Goal: Task Accomplishment & Management: Complete application form

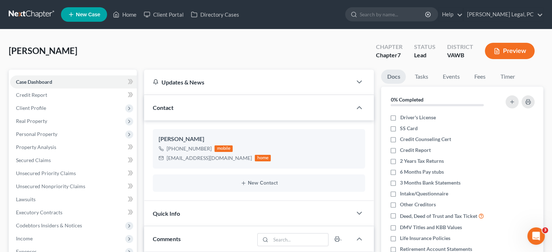
click at [51, 16] on link at bounding box center [32, 14] width 46 height 13
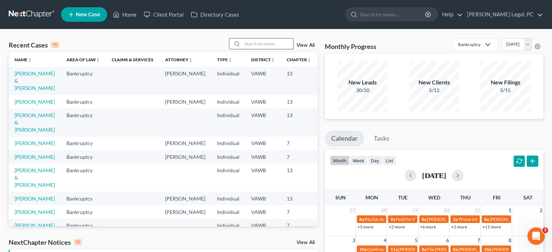
click at [247, 45] on input "search" at bounding box center [267, 43] width 51 height 11
type input "wolfe"
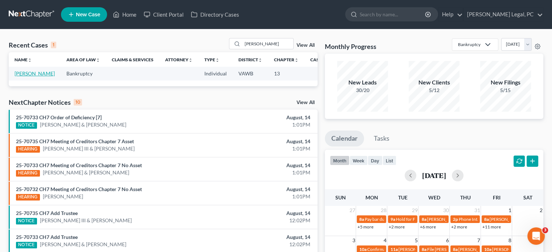
click at [18, 70] on link "[PERSON_NAME]" at bounding box center [35, 73] width 40 height 6
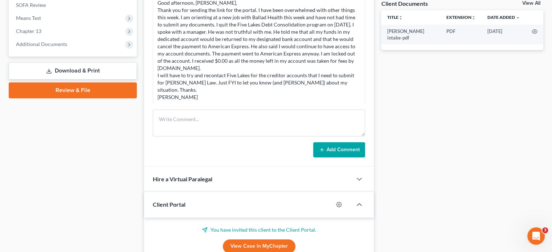
scroll to position [213, 0]
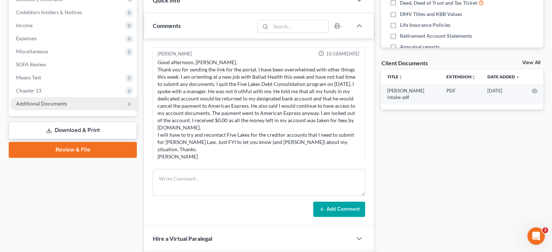
click at [28, 104] on span "Additional Documents" at bounding box center [41, 103] width 51 height 6
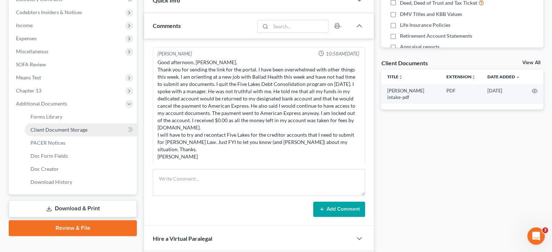
click at [55, 123] on link "Client Document Storage" at bounding box center [81, 129] width 112 height 13
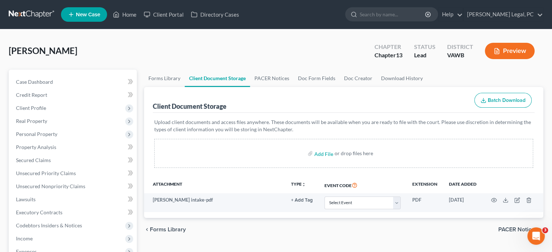
click at [28, 18] on link at bounding box center [32, 14] width 46 height 13
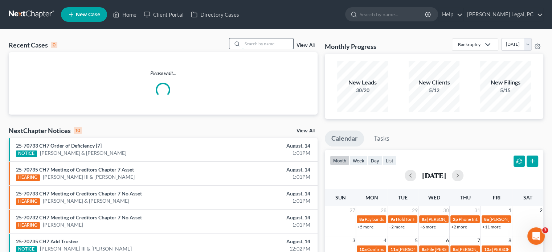
click at [244, 46] on input "search" at bounding box center [267, 43] width 51 height 11
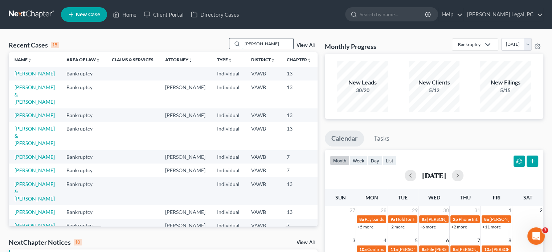
type input "thomas"
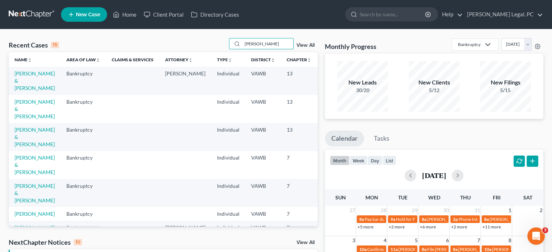
scroll to position [73, 0]
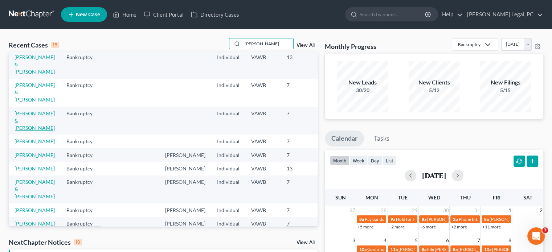
click at [25, 113] on link "[PERSON_NAME] & [PERSON_NAME]" at bounding box center [35, 120] width 40 height 21
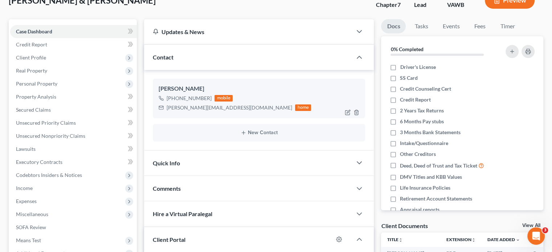
scroll to position [109, 0]
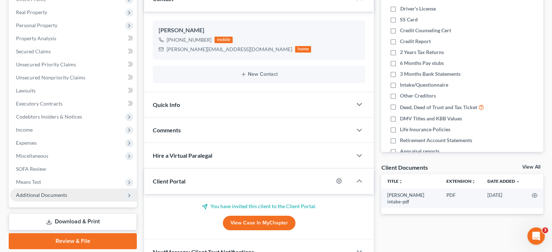
drag, startPoint x: 29, startPoint y: 193, endPoint x: 33, endPoint y: 194, distance: 4.1
click at [30, 193] on span "Additional Documents" at bounding box center [41, 195] width 51 height 6
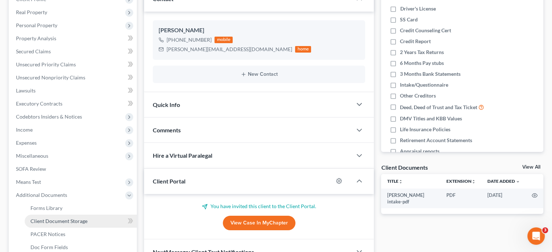
click at [55, 218] on span "Client Document Storage" at bounding box center [58, 221] width 57 height 6
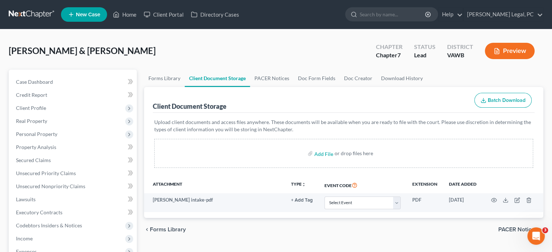
click at [37, 15] on link at bounding box center [32, 14] width 46 height 13
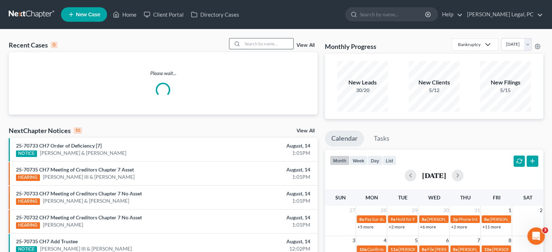
click at [256, 45] on input "search" at bounding box center [267, 43] width 51 height 11
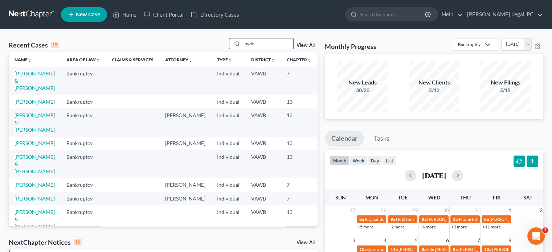
type input "hyde"
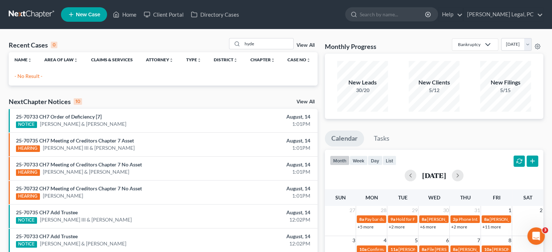
click at [88, 16] on span "New Case" at bounding box center [88, 14] width 24 height 5
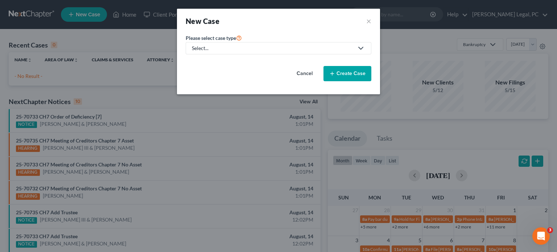
click at [358, 49] on icon at bounding box center [361, 48] width 9 height 9
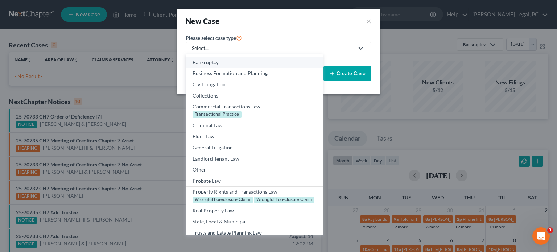
click at [231, 62] on div "Bankruptcy" at bounding box center [254, 62] width 123 height 7
select select "84"
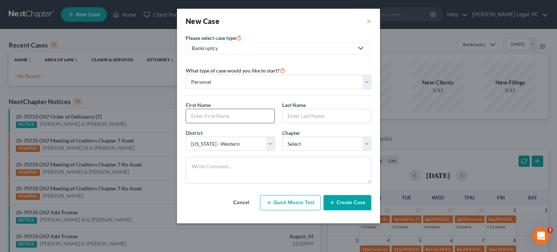
click at [202, 118] on input "text" at bounding box center [230, 116] width 88 height 14
type input "Wyatt"
type input "Hyde"
click at [321, 143] on select "Select 7 11 12 13" at bounding box center [326, 144] width 89 height 15
select select "0"
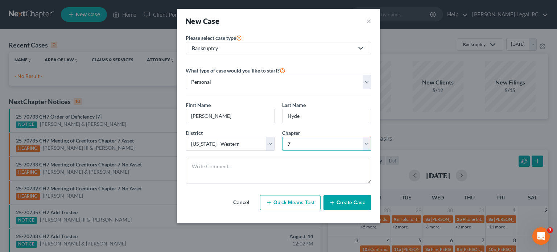
click at [282, 137] on select "Select 7 11 12 13" at bounding box center [326, 144] width 89 height 15
click at [334, 198] on button "Create Case" at bounding box center [348, 202] width 48 height 15
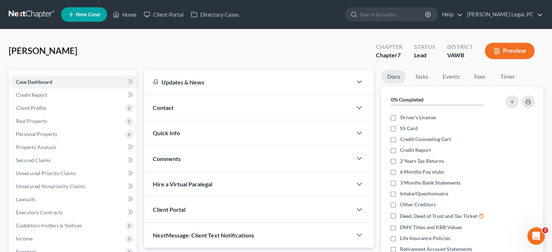
click at [168, 105] on span "Contact" at bounding box center [163, 107] width 21 height 7
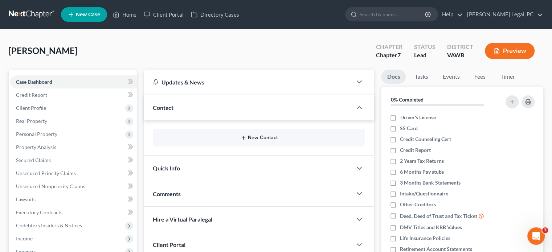
click at [264, 140] on button "New Contact" at bounding box center [259, 138] width 201 height 6
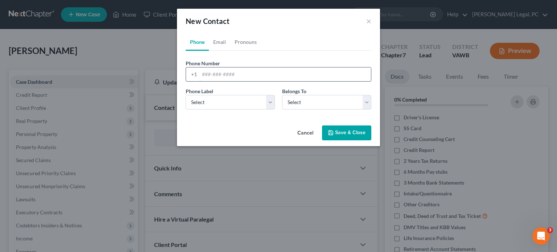
click at [212, 78] on input "tel" at bounding box center [285, 74] width 172 height 14
paste input "276-608-2475"
type input "276-608-2475"
click at [271, 105] on select "Select Mobile Home Work Other" at bounding box center [230, 102] width 89 height 15
select select "0"
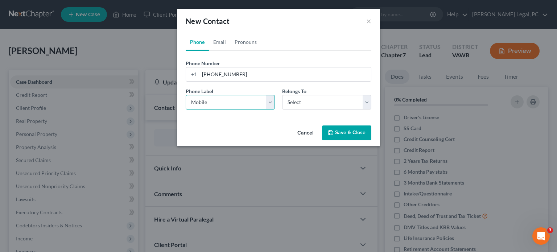
click at [186, 95] on select "Select Mobile Home Work Other" at bounding box center [230, 102] width 89 height 15
click at [306, 105] on select "Select Client Other" at bounding box center [326, 102] width 89 height 15
select select "0"
click at [282, 95] on select "Select Client Other" at bounding box center [326, 102] width 89 height 15
click at [338, 135] on button "Save & Close" at bounding box center [346, 132] width 49 height 15
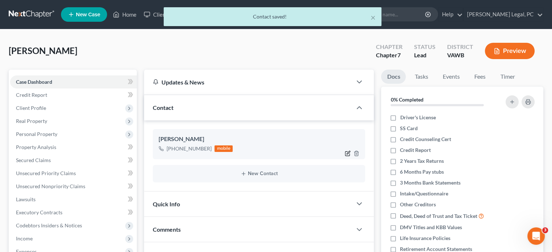
click at [346, 151] on icon "button" at bounding box center [348, 154] width 6 height 6
select select "0"
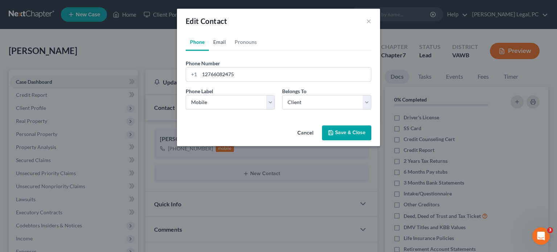
click at [221, 42] on link "Email" at bounding box center [219, 41] width 21 height 17
click at [211, 74] on input "email" at bounding box center [285, 74] width 172 height 14
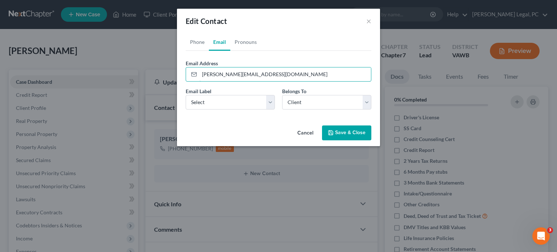
type input "wyatt.hyde1995@icloud.com"
drag, startPoint x: 241, startPoint y: 92, endPoint x: 238, endPoint y: 98, distance: 7.1
click at [238, 97] on div "Email Label Select Home Work Other" at bounding box center [230, 98] width 96 height 22
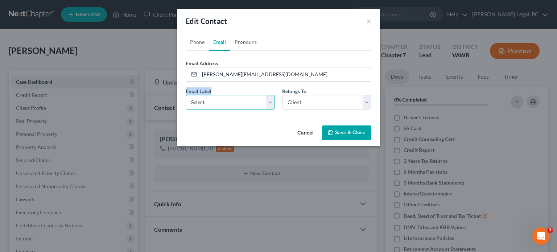
click at [238, 98] on select "Select Home Work Other" at bounding box center [230, 102] width 89 height 15
select select "0"
click at [186, 95] on select "Select Home Work Other" at bounding box center [230, 102] width 89 height 15
click at [289, 107] on select "Select Client Other" at bounding box center [326, 102] width 89 height 15
click at [282, 95] on select "Select Client Other" at bounding box center [326, 102] width 89 height 15
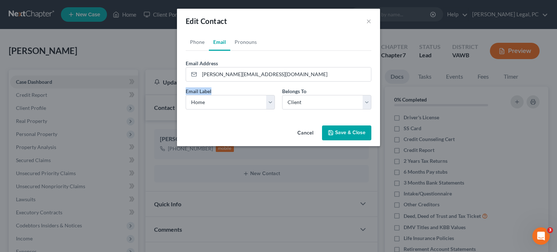
click at [334, 133] on icon "button" at bounding box center [331, 133] width 6 height 6
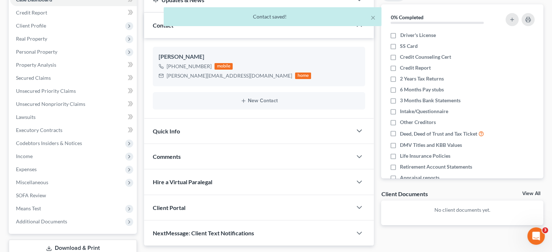
scroll to position [109, 0]
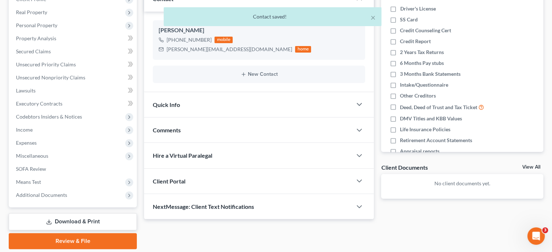
click at [187, 180] on div "Client Portal" at bounding box center [248, 181] width 208 height 25
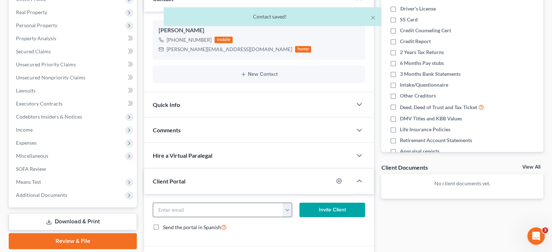
click at [287, 212] on button "button" at bounding box center [287, 210] width 9 height 14
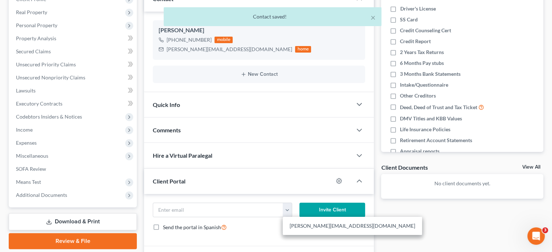
click at [316, 223] on link "wyatt.hyde1995@icloud.com" at bounding box center [352, 226] width 139 height 12
type input "wyatt.hyde1995@icloud.com"
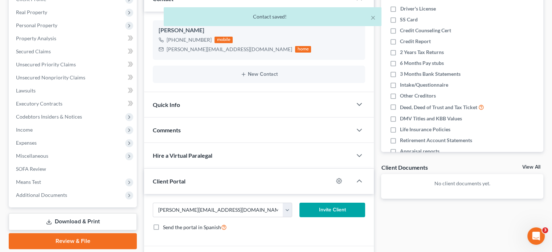
click at [320, 210] on button "Invite Client" at bounding box center [332, 210] width 66 height 15
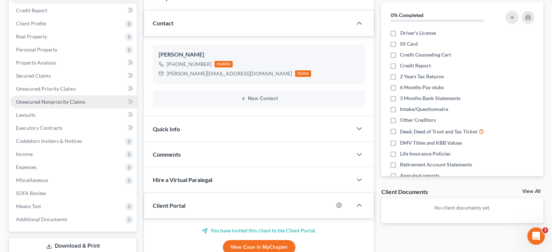
scroll to position [73, 0]
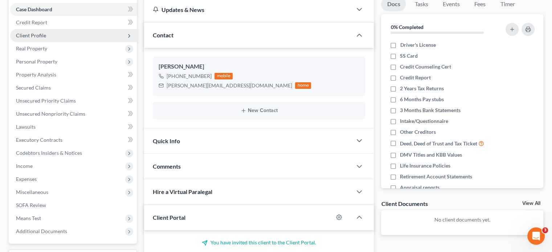
click at [31, 36] on span "Client Profile" at bounding box center [31, 35] width 30 height 6
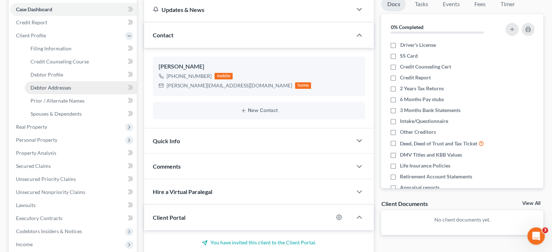
click at [59, 86] on span "Debtor Addresses" at bounding box center [50, 88] width 41 height 6
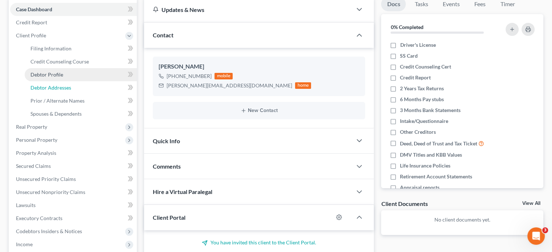
select select "0"
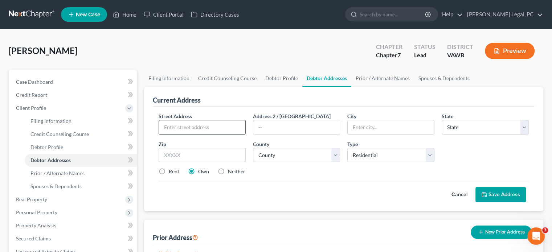
click at [199, 131] on input "text" at bounding box center [202, 127] width 86 height 14
paste input "125 Kneedmore Road"
type input "125 Kneedmore Road"
click at [366, 123] on input "text" at bounding box center [390, 127] width 86 height 14
type input "Chilhowie"
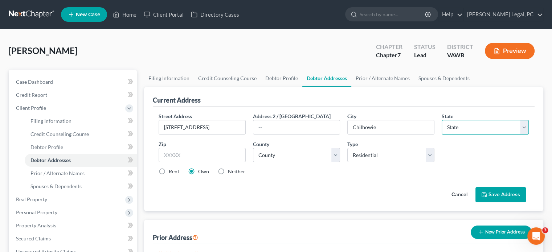
click at [460, 130] on select "State AL AK AR AZ CA CO CT DE DC FL GA GU HI ID IL IN IA KS KY LA ME MD MA MI M…" at bounding box center [484, 127] width 87 height 15
select select "48"
click at [441, 120] on select "State AL AK AR AZ CA CO CT DE DC FL GA GU HI ID IL IN IA KS KY LA ME MD MA MI M…" at bounding box center [484, 127] width 87 height 15
drag, startPoint x: 213, startPoint y: 153, endPoint x: 217, endPoint y: 153, distance: 3.7
click at [213, 153] on input "text" at bounding box center [202, 155] width 87 height 15
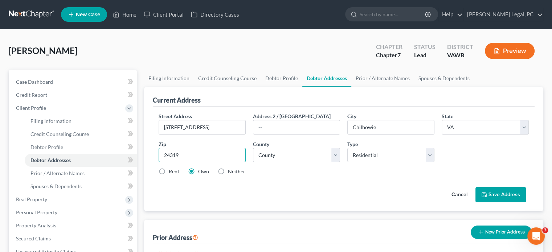
type input "24319"
click at [425, 155] on select "Select Residential Mailing Rental Business" at bounding box center [390, 155] width 87 height 15
click at [347, 148] on select "Select Residential Mailing Rental Business" at bounding box center [390, 155] width 87 height 15
click at [336, 156] on select "County Accomack County Albemarle County Alexandria city Alleghany County Amelia…" at bounding box center [296, 155] width 87 height 15
select select "115"
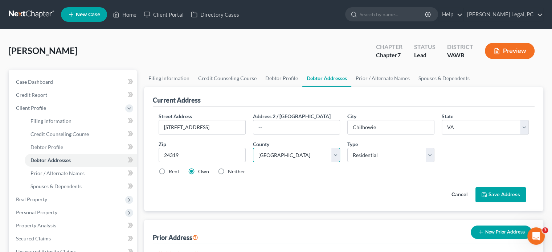
click at [253, 148] on select "County Accomack County Albemarle County Alexandria city Alleghany County Amelia…" at bounding box center [296, 155] width 87 height 15
click at [501, 195] on button "Save Address" at bounding box center [500, 194] width 50 height 15
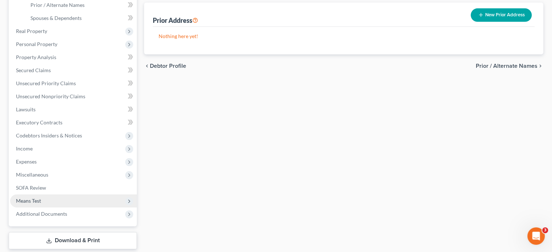
scroll to position [181, 0]
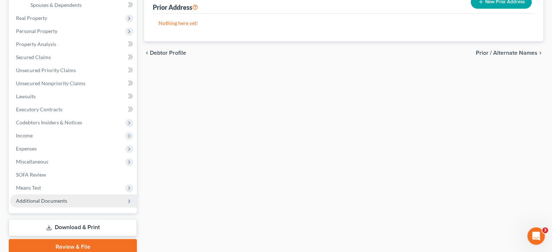
click at [38, 200] on span "Additional Documents" at bounding box center [41, 201] width 51 height 6
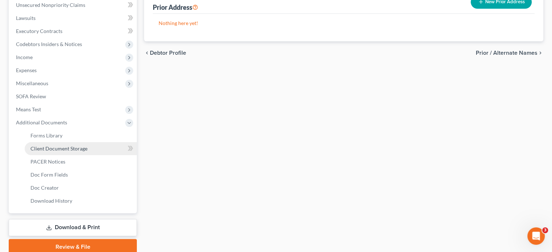
click at [59, 148] on span "Client Document Storage" at bounding box center [58, 148] width 57 height 6
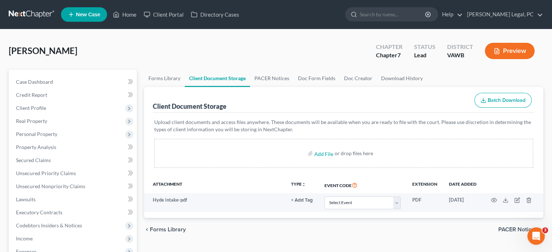
click at [28, 11] on link at bounding box center [32, 14] width 46 height 13
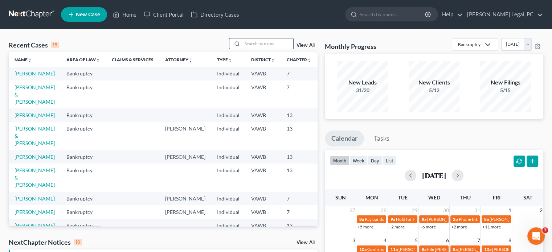
click at [244, 48] on input "search" at bounding box center [267, 43] width 51 height 11
type input "West"
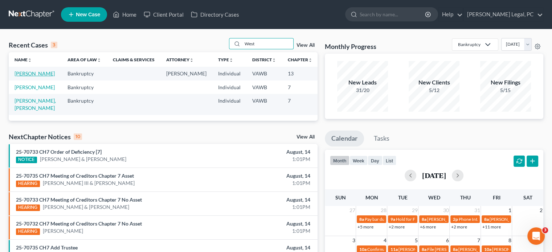
click at [23, 77] on link "[PERSON_NAME]" at bounding box center [35, 73] width 40 height 6
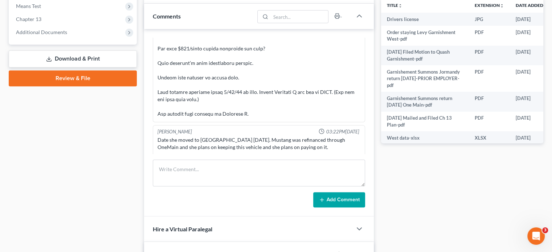
scroll to position [326, 0]
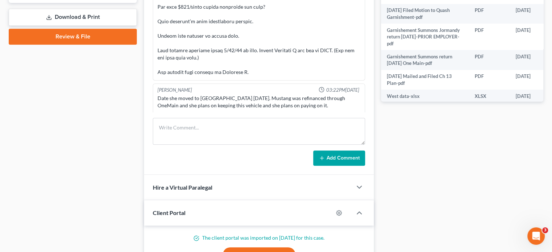
click at [192, 210] on div "Client Portal" at bounding box center [238, 212] width 189 height 25
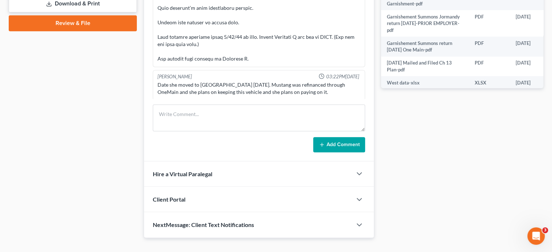
scroll to position [352, 0]
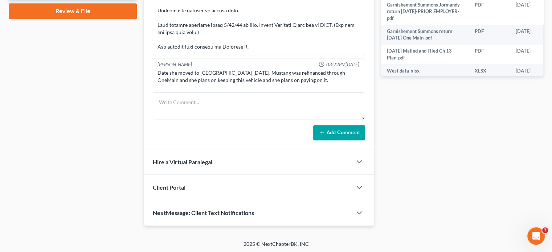
click at [180, 184] on span "Client Portal" at bounding box center [169, 187] width 33 height 7
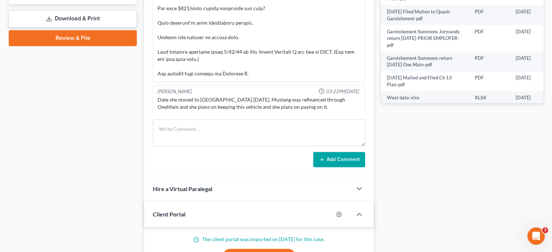
scroll to position [279, 0]
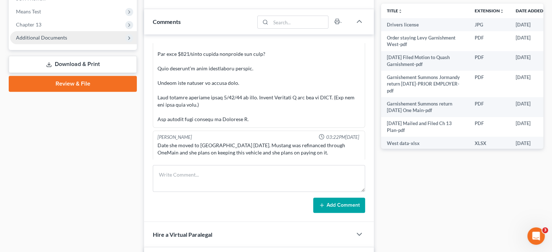
click at [36, 36] on span "Additional Documents" at bounding box center [41, 37] width 51 height 6
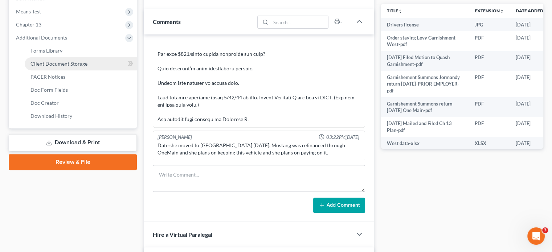
click at [39, 63] on span "Client Document Storage" at bounding box center [58, 64] width 57 height 6
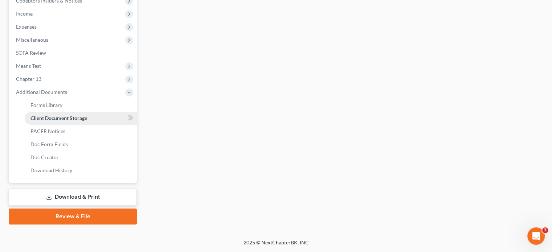
scroll to position [165, 0]
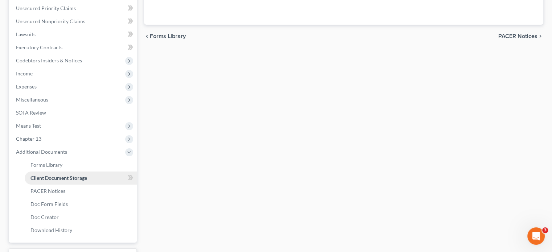
select select "0"
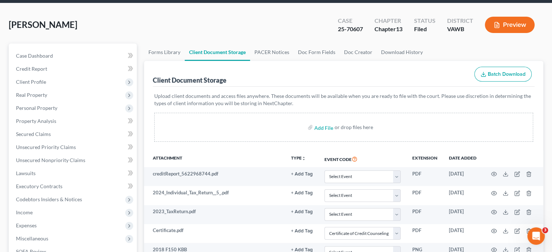
scroll to position [0, 0]
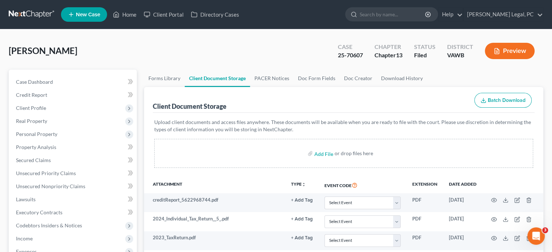
click at [39, 18] on link at bounding box center [32, 14] width 46 height 13
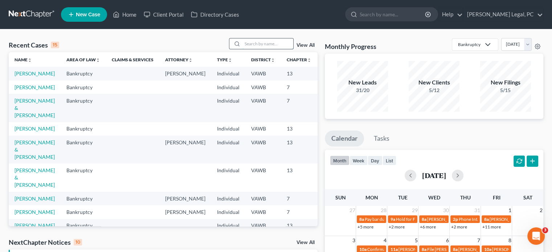
click at [242, 44] on input "search" at bounding box center [267, 43] width 51 height 11
type input "ford"
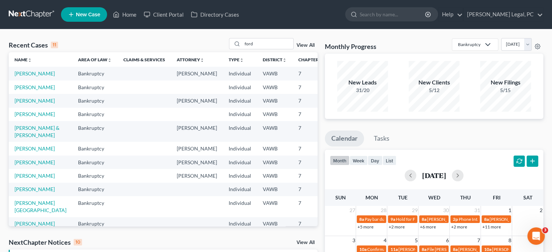
click at [85, 17] on link "New Case" at bounding box center [84, 14] width 46 height 15
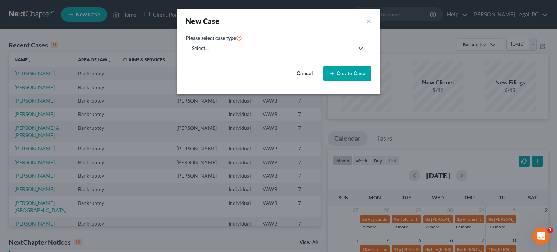
click at [212, 50] on div "Select..." at bounding box center [273, 48] width 162 height 7
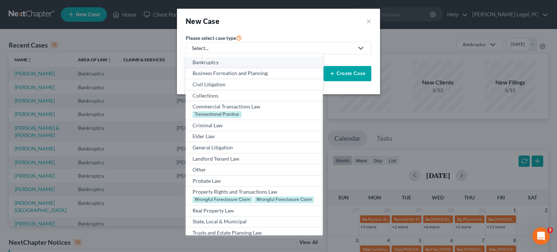
click at [209, 62] on div "Bankruptcy" at bounding box center [254, 62] width 123 height 7
select select "84"
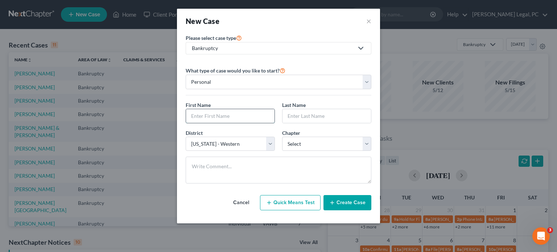
click at [208, 116] on input "text" at bounding box center [230, 116] width 88 height 14
type input "[PERSON_NAME]"
type input "Ford"
click at [296, 144] on select "Select 7 11 12 13" at bounding box center [326, 144] width 89 height 15
select select "0"
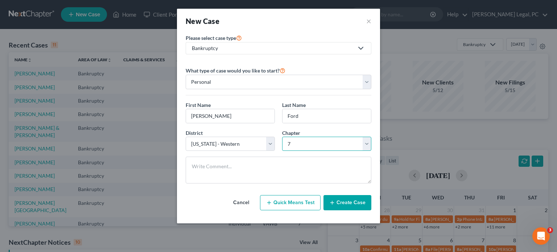
click at [282, 137] on select "Select 7 11 12 13" at bounding box center [326, 144] width 89 height 15
click at [350, 203] on button "Create Case" at bounding box center [348, 202] width 48 height 15
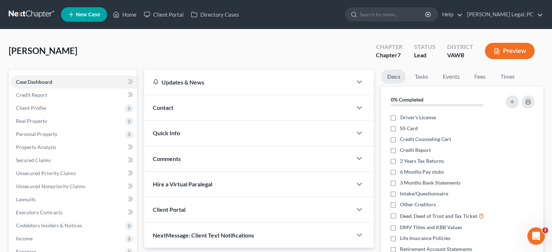
click at [41, 17] on link at bounding box center [32, 14] width 46 height 13
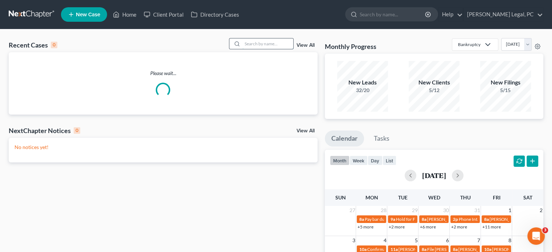
click at [254, 44] on input "search" at bounding box center [267, 43] width 51 height 11
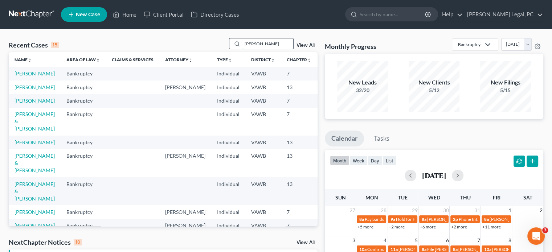
type input "[PERSON_NAME]"
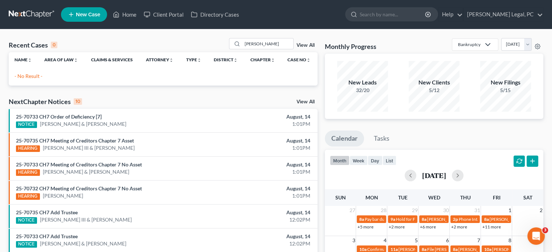
click at [71, 11] on icon at bounding box center [71, 14] width 7 height 9
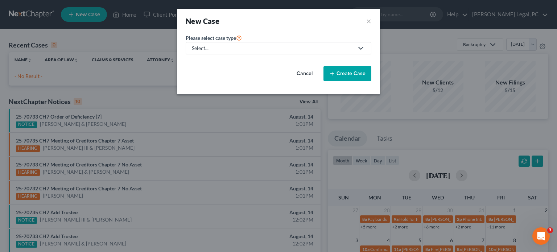
click at [365, 45] on icon at bounding box center [361, 48] width 9 height 9
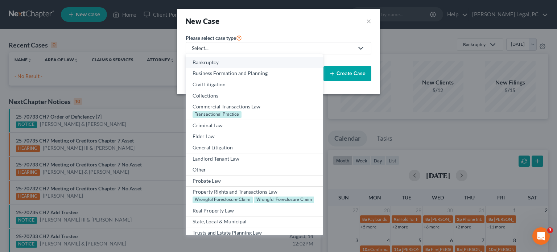
click at [275, 63] on div "Bankruptcy" at bounding box center [254, 62] width 123 height 7
select select "84"
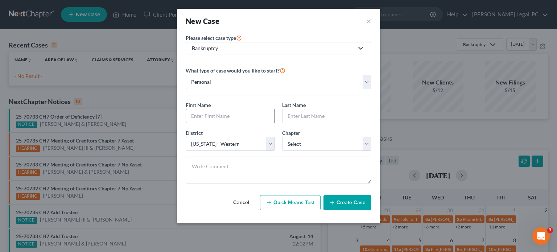
click at [202, 110] on input "text" at bounding box center [230, 116] width 88 height 14
type input "Drema"
type input "Wickline"
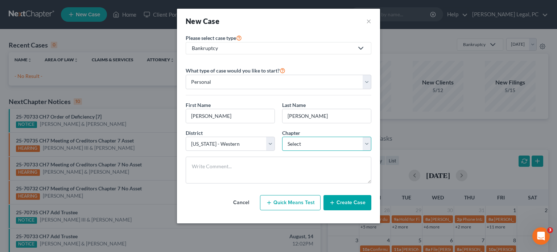
click at [295, 142] on select "Select 7 11 12 13" at bounding box center [326, 144] width 89 height 15
click at [282, 137] on select "Select 7 11 12 13" at bounding box center [326, 144] width 89 height 15
click at [312, 145] on select "Select 7 11 12 13" at bounding box center [326, 144] width 89 height 15
select select "3"
click at [282, 137] on select "Select 7 11 12 13" at bounding box center [326, 144] width 89 height 15
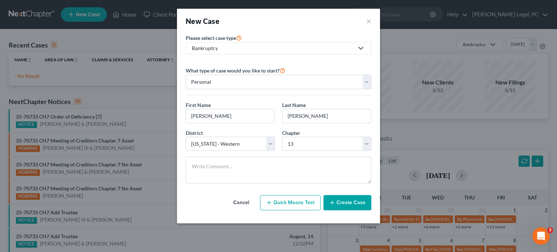
click at [348, 201] on button "Create Case" at bounding box center [348, 202] width 48 height 15
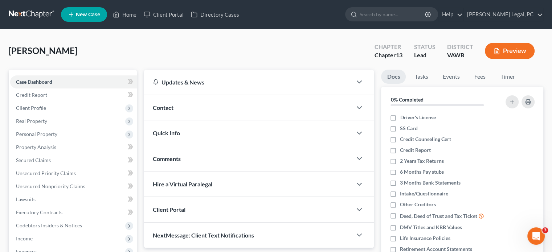
click at [170, 110] on span "Contact" at bounding box center [163, 107] width 21 height 7
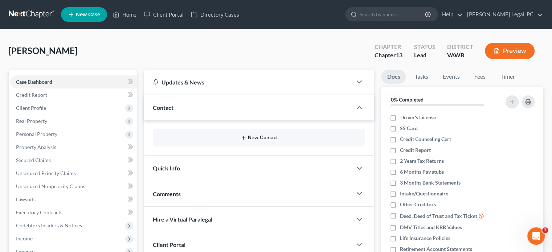
click at [268, 136] on button "New Contact" at bounding box center [259, 138] width 201 height 6
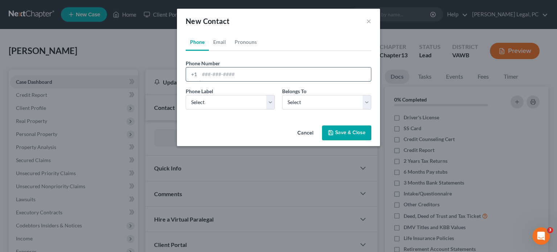
click at [203, 75] on input "tel" at bounding box center [285, 74] width 172 height 14
type input "540-769-7227"
click at [266, 104] on select "Select Mobile Home Work Other" at bounding box center [230, 102] width 89 height 15
select select "0"
click at [186, 95] on select "Select Mobile Home Work Other" at bounding box center [230, 102] width 89 height 15
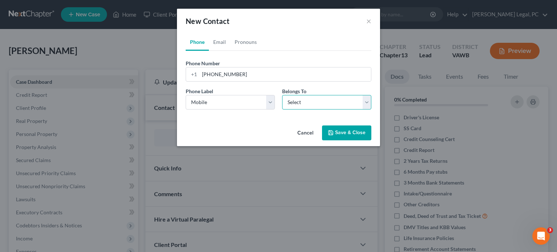
click at [312, 106] on select "Select Client Other" at bounding box center [326, 102] width 89 height 15
select select "0"
click at [282, 95] on select "Select Client Other" at bounding box center [326, 102] width 89 height 15
click at [225, 45] on link "Email" at bounding box center [219, 41] width 21 height 17
click at [229, 74] on input "email" at bounding box center [285, 74] width 172 height 14
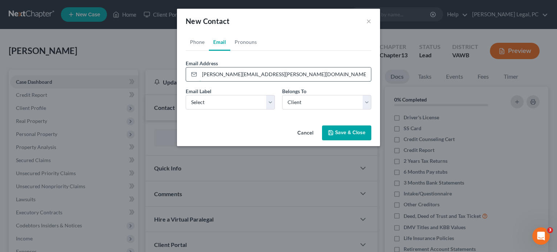
type input "clark.drema@yahoo.com"
click at [216, 105] on select "Select Home Work Other" at bounding box center [230, 102] width 89 height 15
select select "0"
click at [186, 95] on select "Select Home Work Other" at bounding box center [230, 102] width 89 height 15
click at [350, 133] on button "Save & Close" at bounding box center [346, 132] width 49 height 15
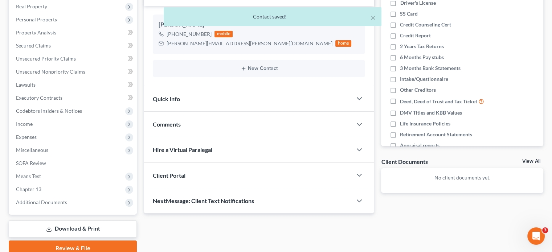
scroll to position [145, 0]
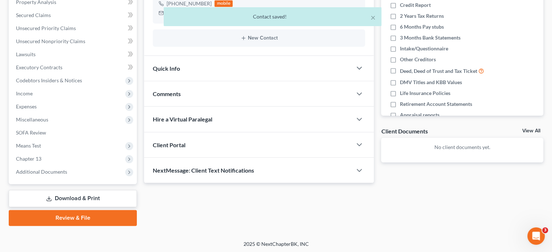
click at [207, 144] on div "Client Portal" at bounding box center [248, 144] width 208 height 25
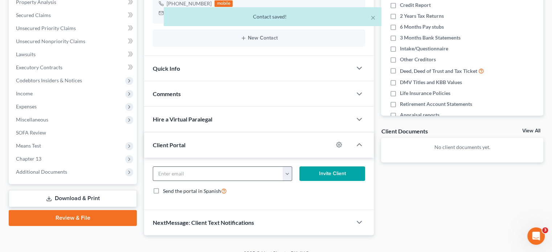
click at [287, 173] on button "button" at bounding box center [287, 174] width 9 height 14
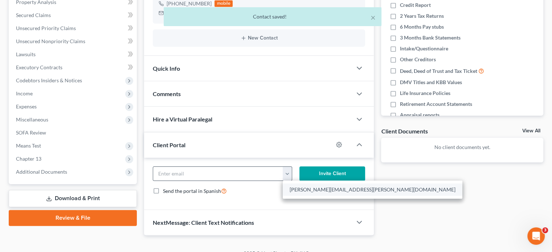
click at [290, 185] on link "clark.drema@yahoo.com" at bounding box center [373, 190] width 180 height 12
type input "clark.drema@yahoo.com"
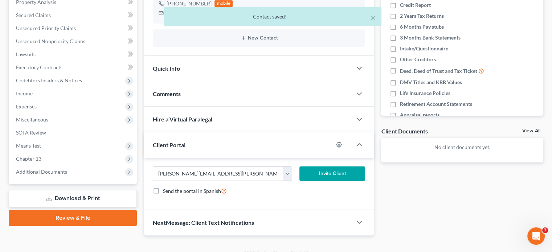
click at [324, 178] on button "Invite Client" at bounding box center [332, 173] width 66 height 15
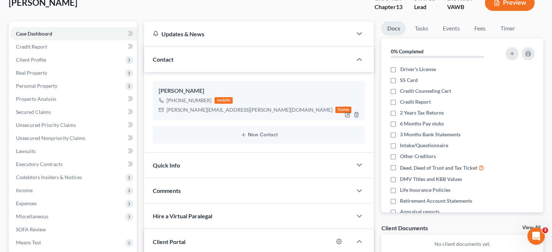
scroll to position [36, 0]
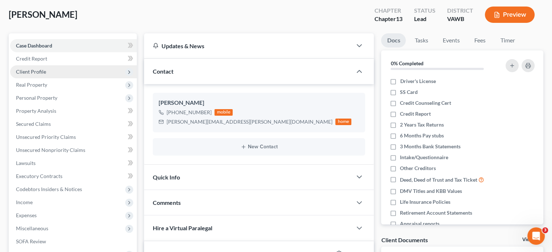
click at [40, 73] on span "Client Profile" at bounding box center [31, 72] width 30 height 6
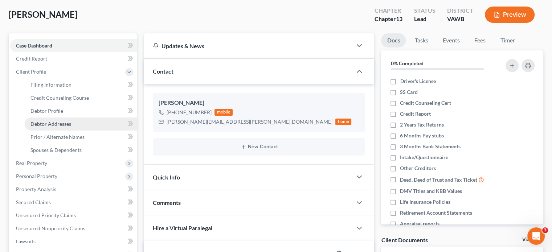
click at [52, 124] on span "Debtor Addresses" at bounding box center [50, 124] width 41 height 6
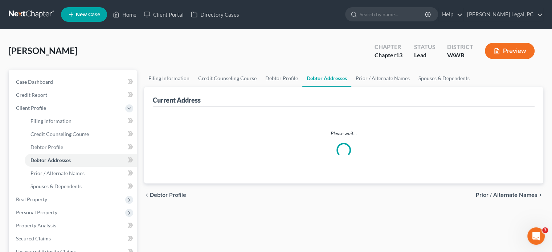
select select "0"
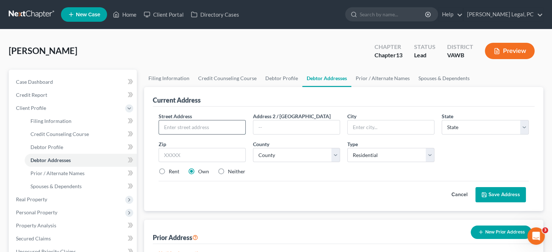
click at [203, 126] on input "text" at bounding box center [202, 127] width 86 height 14
type input "618 North Mill Road"
type input "Salem"
select select "48"
type input "24153"
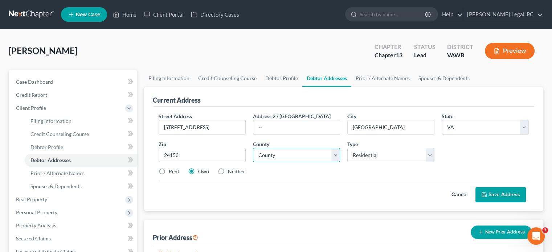
click at [276, 153] on select "County [GEOGRAPHIC_DATA] [GEOGRAPHIC_DATA] [GEOGRAPHIC_DATA] [GEOGRAPHIC_DATA] …" at bounding box center [296, 155] width 87 height 15
select select "112"
click at [253, 148] on select "County [GEOGRAPHIC_DATA] [GEOGRAPHIC_DATA] [GEOGRAPHIC_DATA] [GEOGRAPHIC_DATA] …" at bounding box center [296, 155] width 87 height 15
click at [493, 193] on button "Save Address" at bounding box center [500, 194] width 50 height 15
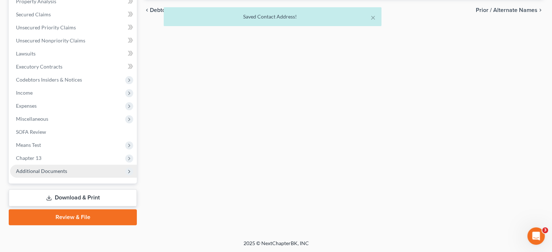
click at [28, 167] on span "Additional Documents" at bounding box center [73, 171] width 127 height 13
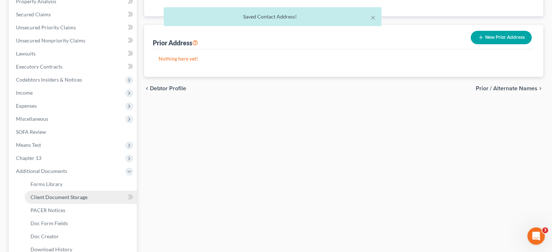
click at [42, 199] on span "Client Document Storage" at bounding box center [58, 197] width 57 height 6
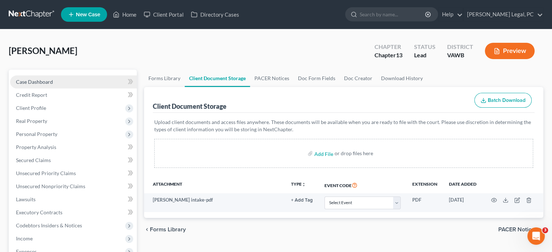
click at [44, 84] on span "Case Dashboard" at bounding box center [34, 82] width 37 height 6
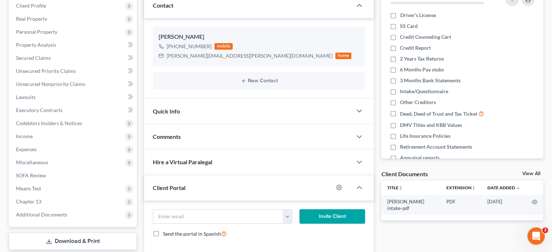
scroll to position [109, 0]
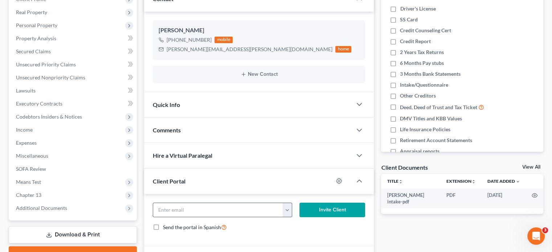
click at [284, 207] on button "button" at bounding box center [287, 210] width 9 height 14
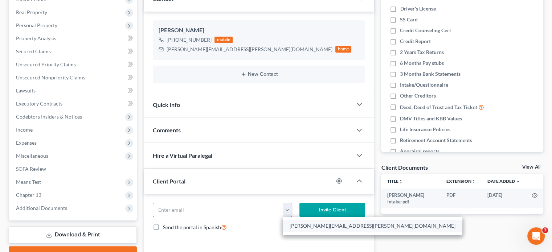
click at [302, 224] on link "clark.drema@yahoo.com" at bounding box center [373, 226] width 180 height 12
type input "clark.drema@yahoo.com"
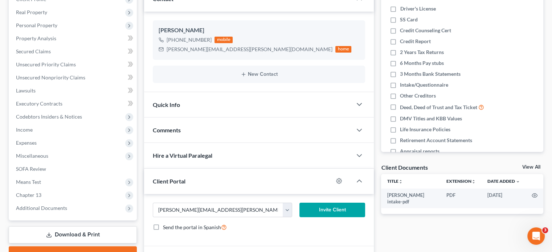
click at [315, 209] on button "Invite Client" at bounding box center [332, 210] width 66 height 15
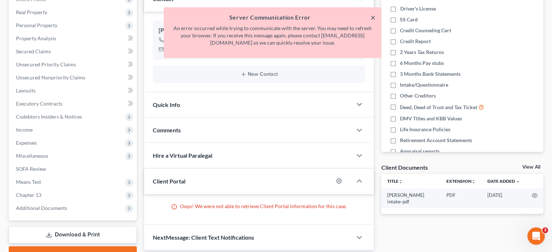
click at [371, 18] on button "×" at bounding box center [372, 17] width 5 height 9
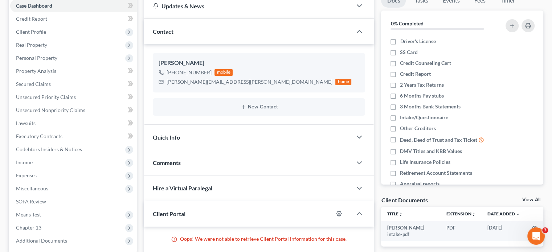
scroll to position [0, 0]
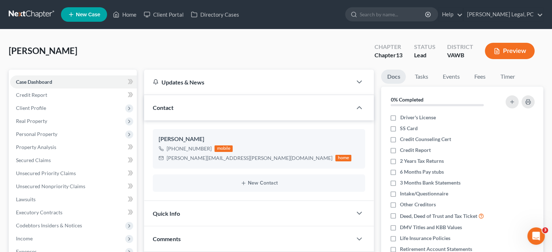
click at [22, 14] on link at bounding box center [32, 14] width 46 height 13
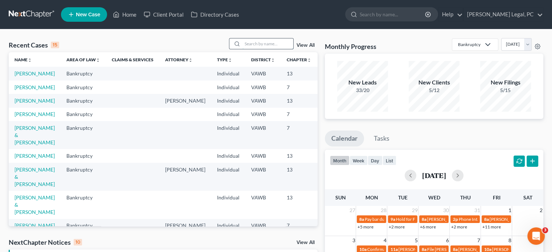
click at [253, 41] on input "search" at bounding box center [267, 43] width 51 height 11
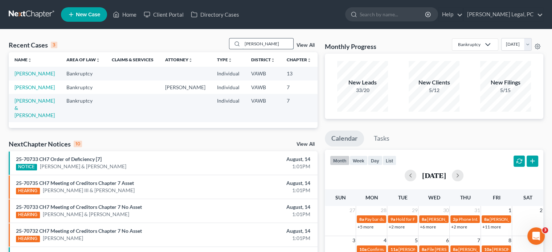
type input "[PERSON_NAME]"
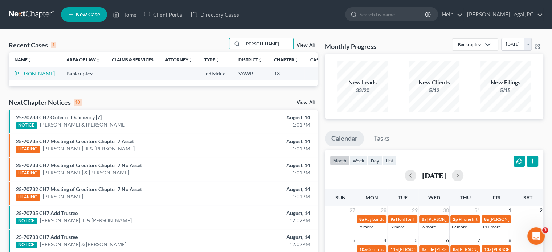
click at [20, 76] on link "[PERSON_NAME]" at bounding box center [35, 73] width 40 height 6
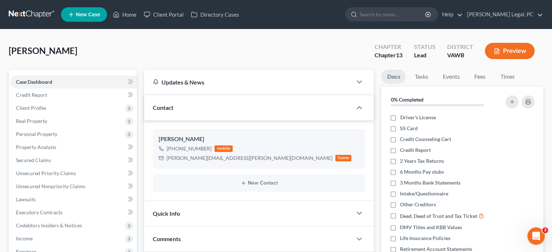
drag, startPoint x: 29, startPoint y: 11, endPoint x: 51, endPoint y: 14, distance: 22.0
click at [29, 11] on link at bounding box center [32, 14] width 46 height 13
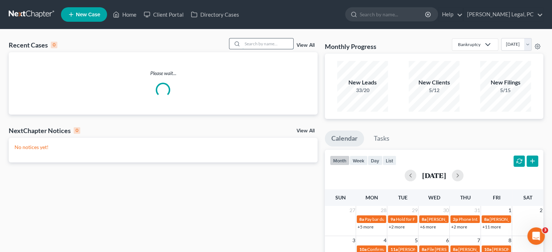
click at [261, 46] on input "search" at bounding box center [267, 43] width 51 height 11
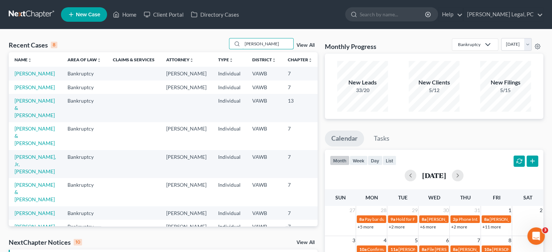
type input "allen"
click at [24, 119] on td "[PERSON_NAME] & [PERSON_NAME]" at bounding box center [35, 108] width 53 height 28
click at [22, 115] on link "[PERSON_NAME] & [PERSON_NAME]" at bounding box center [35, 108] width 40 height 21
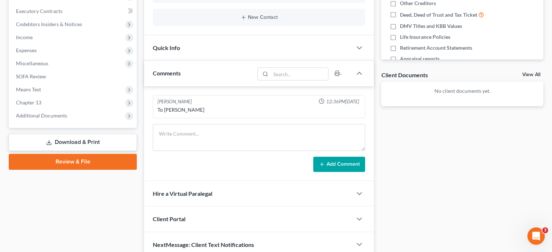
scroll to position [233, 0]
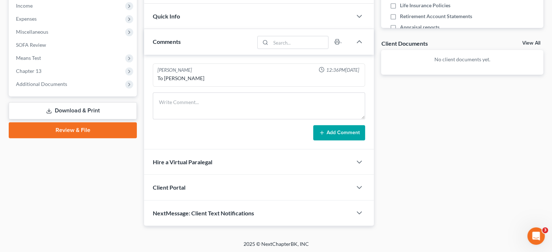
click at [197, 192] on div "Client Portal" at bounding box center [248, 187] width 208 height 25
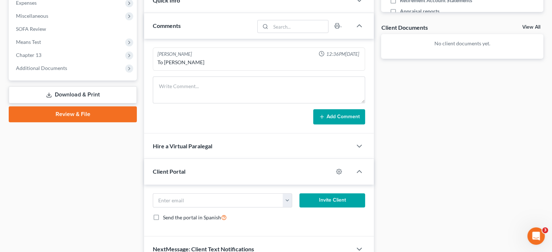
scroll to position [285, 0]
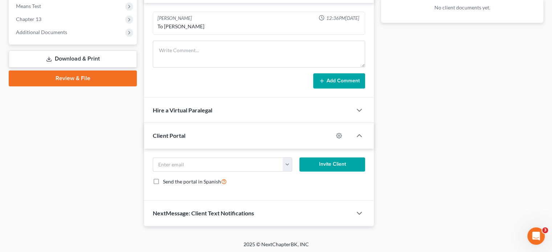
click at [286, 171] on form "denna.allen7224@yahoo.com Invite Client Send the portal in Spanish" at bounding box center [258, 174] width 219 height 34
click at [288, 166] on button "button" at bounding box center [287, 165] width 9 height 14
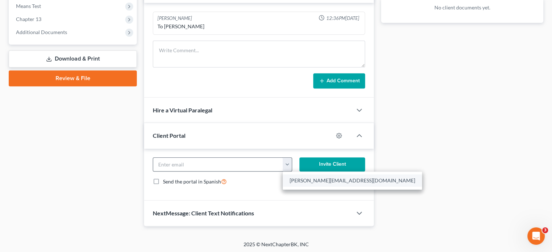
click at [291, 184] on link "denna.allen7224@yahoo.com" at bounding box center [352, 180] width 139 height 12
type input "denna.allen7224@yahoo.com"
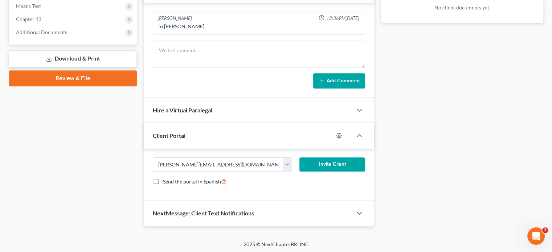
click at [325, 166] on button "Invite Client" at bounding box center [332, 164] width 66 height 15
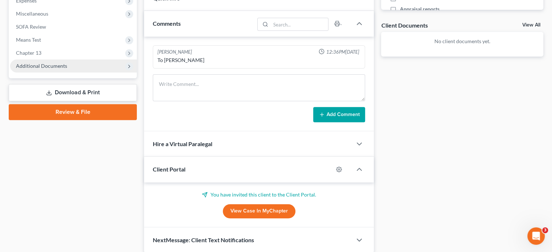
scroll to position [205, 0]
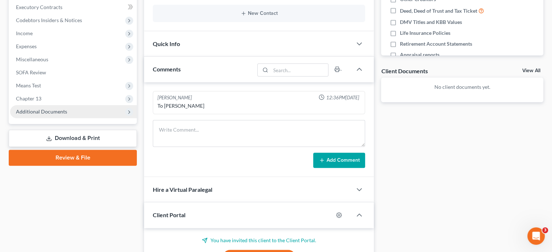
click at [29, 116] on span "Additional Documents" at bounding box center [73, 111] width 127 height 13
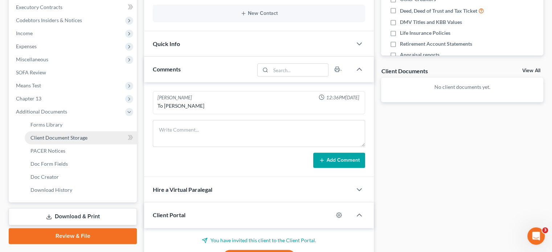
click at [48, 142] on link "Client Document Storage" at bounding box center [81, 137] width 112 height 13
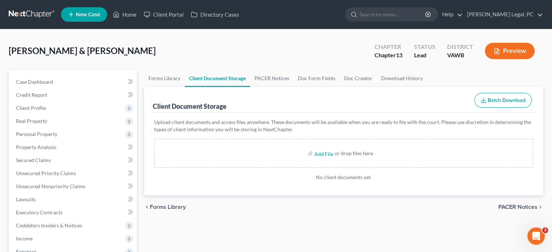
click at [267, 152] on div "Add File or drop files here" at bounding box center [343, 153] width 379 height 29
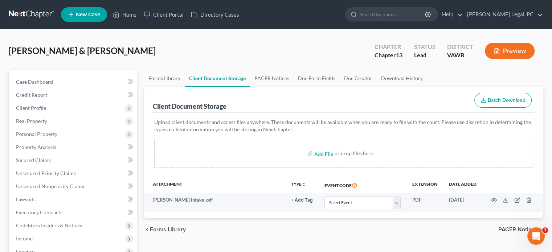
click at [38, 17] on link at bounding box center [32, 14] width 46 height 13
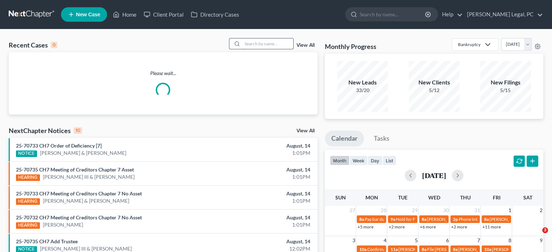
click at [242, 46] on input "search" at bounding box center [267, 43] width 51 height 11
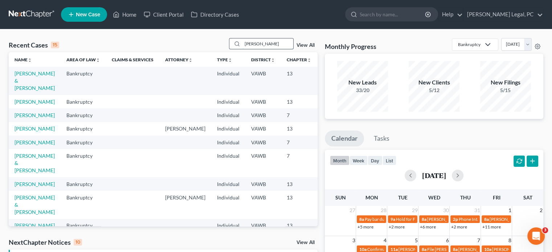
type input "[PERSON_NAME]"
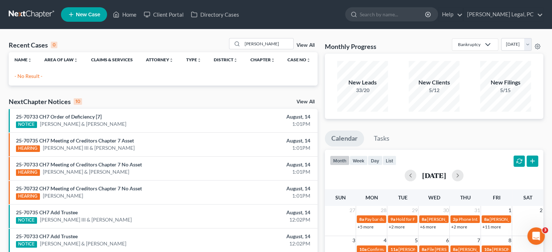
click at [77, 20] on link "New Case" at bounding box center [84, 14] width 46 height 15
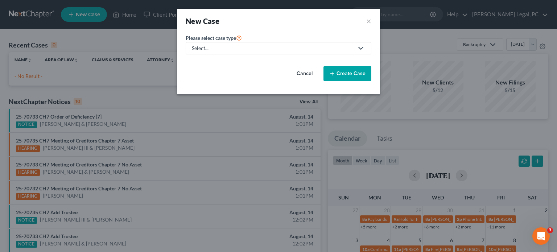
click at [206, 51] on div "Select..." at bounding box center [273, 48] width 162 height 7
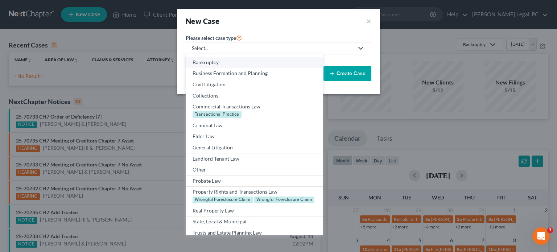
click at [210, 62] on div "Bankruptcy" at bounding box center [254, 62] width 123 height 7
select select "84"
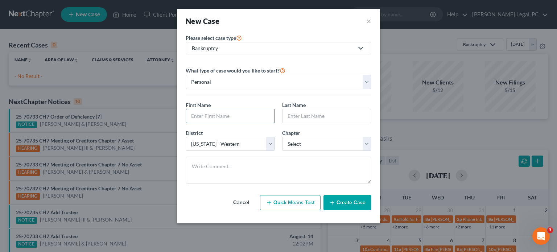
click at [200, 112] on input "text" at bounding box center [230, 116] width 88 height 14
type input "[PERSON_NAME]"
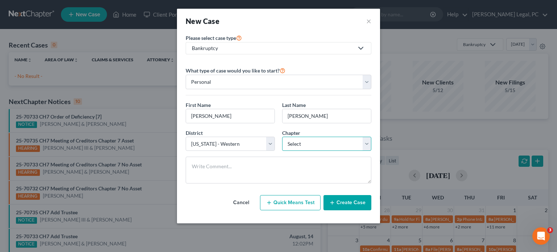
click at [313, 142] on select "Select 7 11 12 13" at bounding box center [326, 144] width 89 height 15
select select "0"
click at [282, 137] on select "Select 7 11 12 13" at bounding box center [326, 144] width 89 height 15
click at [330, 201] on icon "button" at bounding box center [332, 203] width 6 height 6
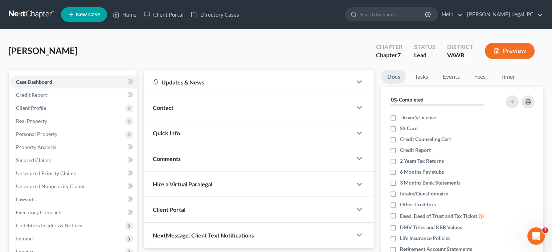
click at [165, 109] on span "Contact" at bounding box center [163, 107] width 21 height 7
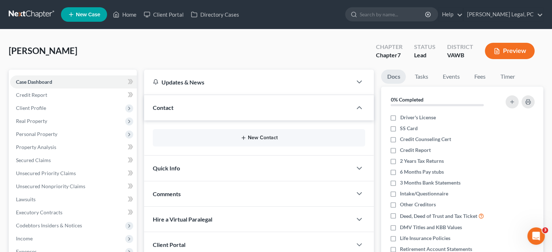
click at [203, 139] on button "New Contact" at bounding box center [259, 138] width 201 height 6
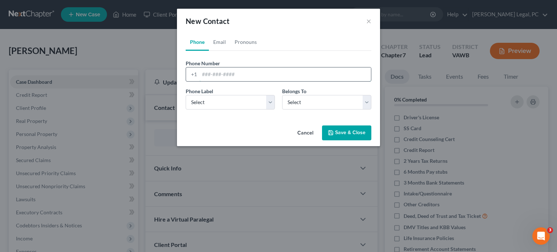
click at [215, 72] on input "tel" at bounding box center [285, 74] width 172 height 14
type input "276-492-6778"
click at [226, 94] on div "Phone Label * Select Mobile Home Work Other" at bounding box center [230, 98] width 96 height 22
drag, startPoint x: 228, startPoint y: 102, endPoint x: 229, endPoint y: 107, distance: 5.5
click at [228, 102] on select "Select Mobile Home Work Other" at bounding box center [230, 102] width 89 height 15
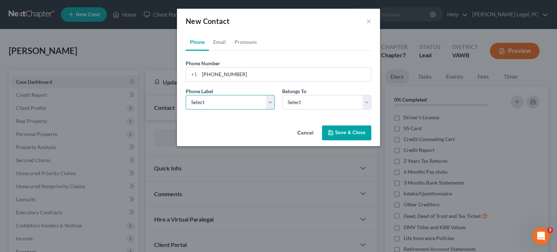
select select "0"
click at [186, 95] on select "Select Mobile Home Work Other" at bounding box center [230, 102] width 89 height 15
click at [298, 100] on select "Select Client Other" at bounding box center [326, 102] width 89 height 15
select select "0"
click at [282, 95] on select "Select Client Other" at bounding box center [326, 102] width 89 height 15
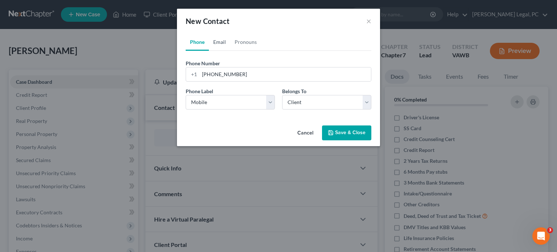
click at [222, 38] on link "Email" at bounding box center [219, 41] width 21 height 17
click at [213, 73] on input "email" at bounding box center [285, 74] width 172 height 14
type input "anw2367@gmail.com"
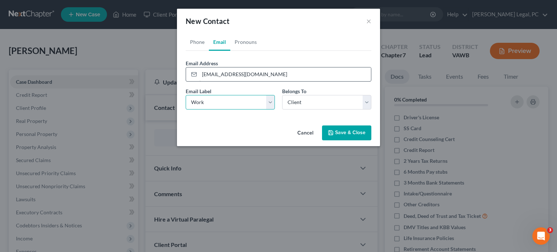
select select "0"
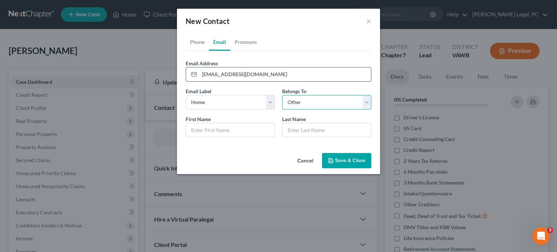
select select "0"
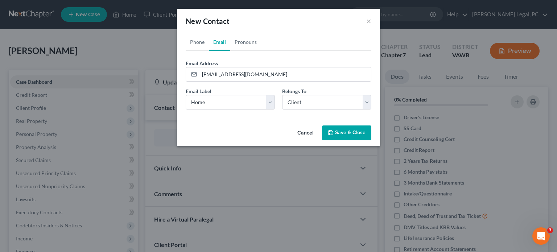
click at [339, 136] on button "Save & Close" at bounding box center [346, 132] width 49 height 15
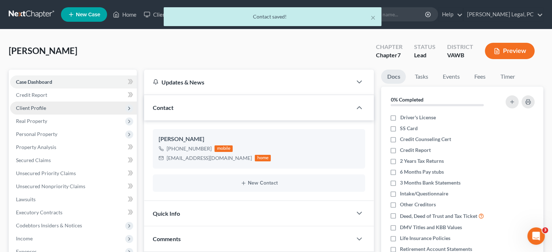
click at [42, 113] on span "Client Profile" at bounding box center [73, 108] width 127 height 13
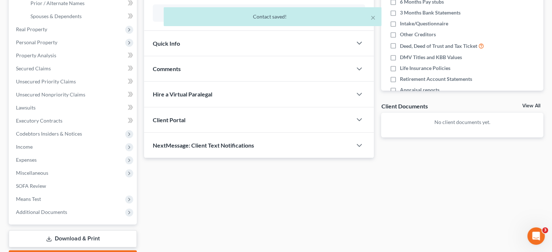
scroll to position [211, 0]
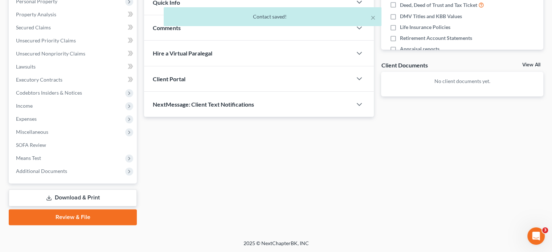
click at [180, 79] on span "Client Portal" at bounding box center [169, 78] width 33 height 7
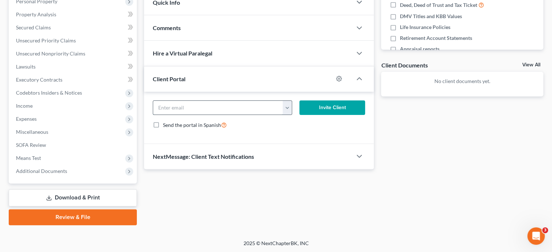
click at [194, 108] on input "email" at bounding box center [218, 108] width 130 height 14
drag, startPoint x: 295, startPoint y: 113, endPoint x: 290, endPoint y: 111, distance: 5.7
click at [292, 112] on form "anw2367@gmail.com Invite Client Send the portal in Spanish" at bounding box center [258, 117] width 219 height 34
click at [287, 109] on button "button" at bounding box center [287, 108] width 9 height 14
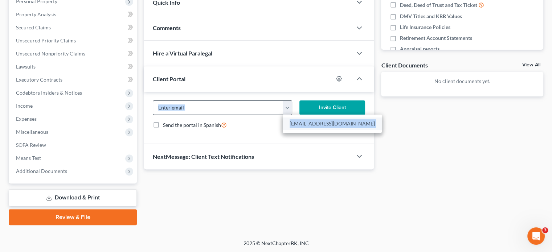
click at [295, 119] on link "anw2367@gmail.com" at bounding box center [332, 124] width 99 height 12
type input "anw2367@gmail.com"
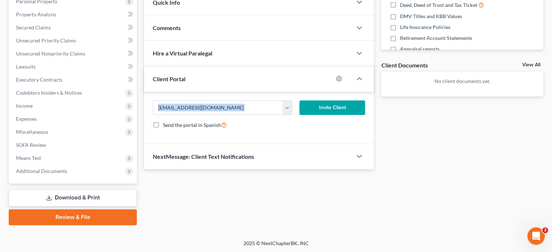
click at [308, 108] on button "Invite Client" at bounding box center [332, 107] width 66 height 15
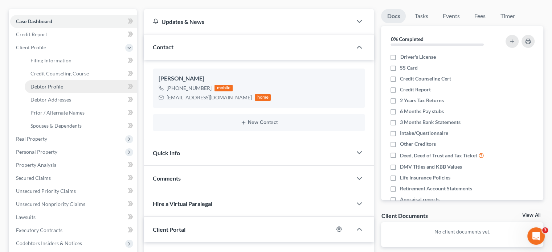
scroll to position [30, 0]
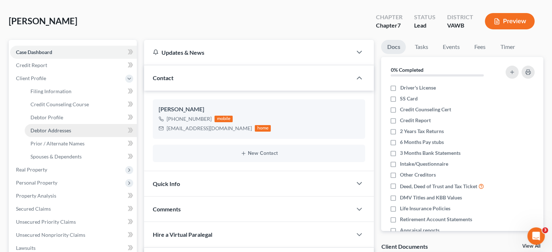
click at [88, 127] on link "Debtor Addresses" at bounding box center [81, 130] width 112 height 13
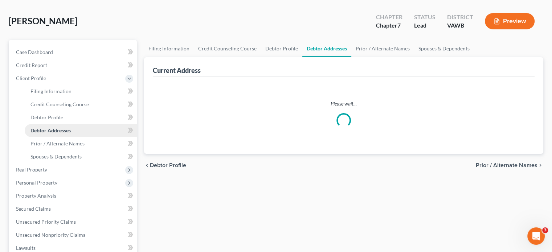
scroll to position [29, 0]
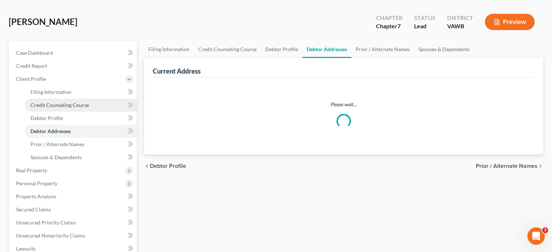
select select "0"
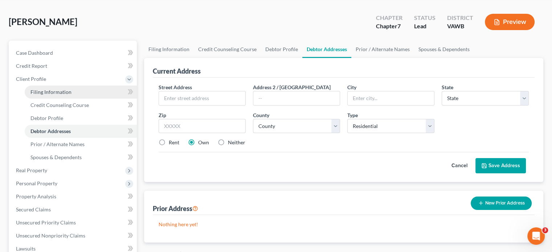
scroll to position [0, 0]
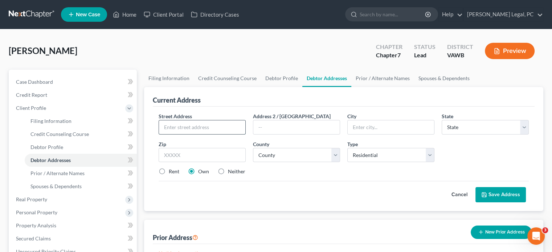
click at [226, 125] on input "text" at bounding box center [202, 127] width 86 height 14
type input "20481 Blue Spruce Road"
type input "Bristol"
select select "48"
type input "24202"
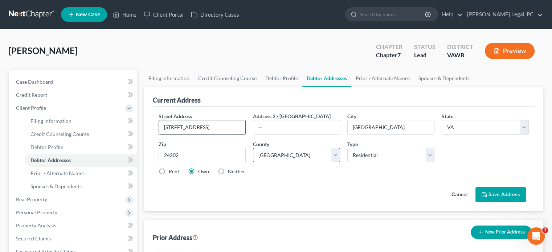
select select "14"
click at [491, 196] on button "Save Address" at bounding box center [500, 194] width 50 height 15
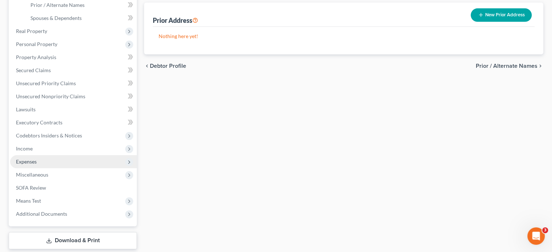
scroll to position [181, 0]
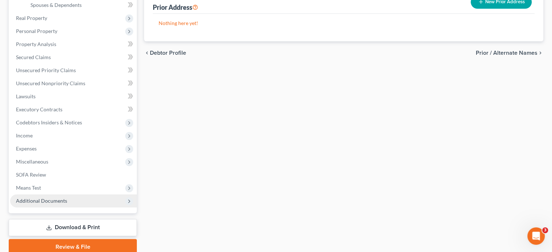
click at [44, 203] on span "Additional Documents" at bounding box center [41, 201] width 51 height 6
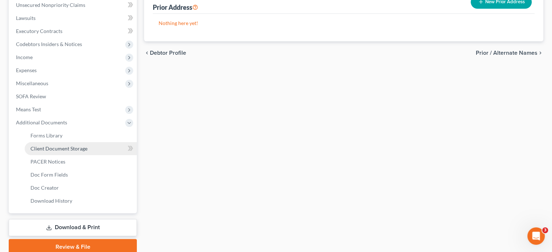
click at [52, 151] on span "Client Document Storage" at bounding box center [58, 148] width 57 height 6
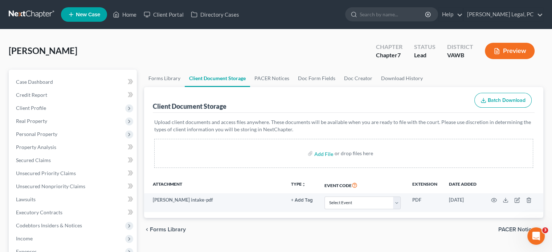
drag, startPoint x: 44, startPoint y: 12, endPoint x: 124, endPoint y: 45, distance: 86.1
click at [44, 12] on link at bounding box center [32, 14] width 46 height 13
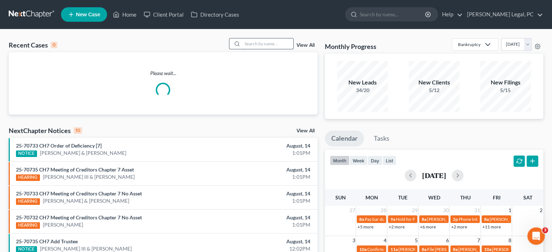
click at [269, 46] on input "search" at bounding box center [267, 43] width 51 height 11
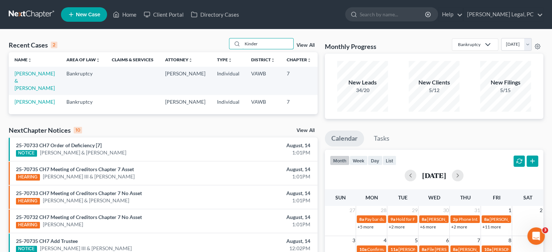
type input "Kinder"
click at [72, 18] on icon at bounding box center [71, 14] width 7 height 9
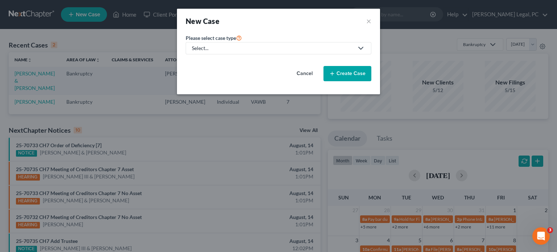
click at [206, 47] on div "Select..." at bounding box center [273, 48] width 162 height 7
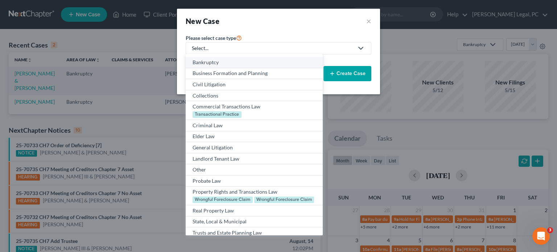
click at [208, 59] on div "Bankruptcy" at bounding box center [254, 62] width 123 height 7
select select "84"
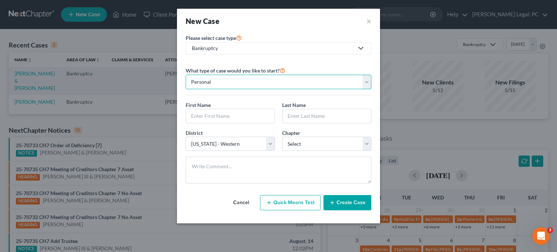
click at [204, 78] on select "Personal Business" at bounding box center [279, 82] width 186 height 15
click at [186, 75] on select "Personal Business" at bounding box center [279, 82] width 186 height 15
click at [207, 112] on input "text" at bounding box center [230, 116] width 88 height 14
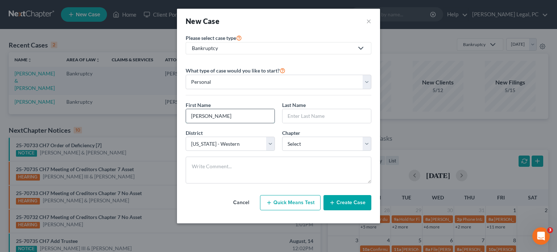
type input "Tammy"
type input "Kinder"
click at [302, 143] on select "Select 7 11 12 13" at bounding box center [326, 144] width 89 height 15
select select "0"
click at [282, 137] on select "Select 7 11 12 13" at bounding box center [326, 144] width 89 height 15
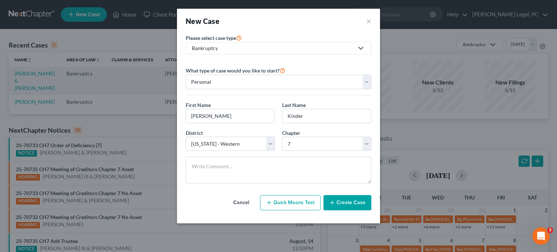
click at [346, 197] on button "Create Case" at bounding box center [348, 202] width 48 height 15
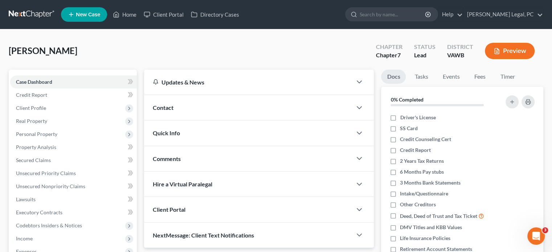
click at [177, 107] on div "Contact" at bounding box center [248, 107] width 208 height 25
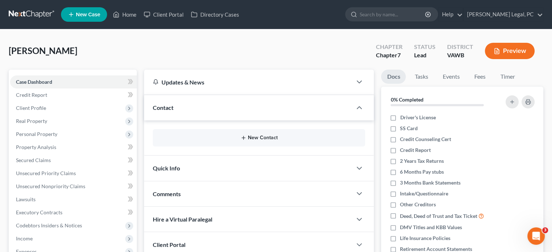
click at [261, 140] on button "New Contact" at bounding box center [259, 138] width 201 height 6
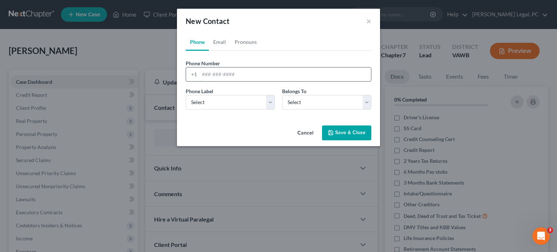
click at [209, 72] on input "tel" at bounding box center [285, 74] width 172 height 14
type input "540-922-9193"
select select "0"
click at [221, 44] on link "Email" at bounding box center [219, 41] width 21 height 17
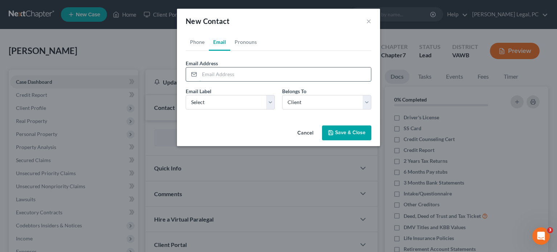
click at [217, 71] on input "email" at bounding box center [285, 74] width 172 height 14
type input "tammykinder81@icloud.com"
click at [267, 100] on select "Select Home Work Other" at bounding box center [230, 102] width 89 height 15
select select "0"
click at [186, 95] on select "Select Home Work Other" at bounding box center [230, 102] width 89 height 15
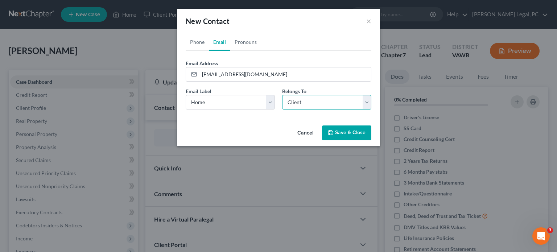
click at [291, 103] on select "Select Client Other" at bounding box center [326, 102] width 89 height 15
click at [282, 95] on select "Select Client Other" at bounding box center [326, 102] width 89 height 15
click at [336, 132] on button "Save & Close" at bounding box center [346, 132] width 49 height 15
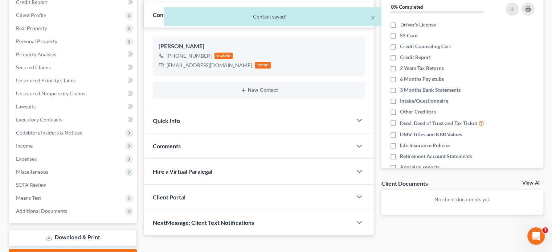
scroll to position [109, 0]
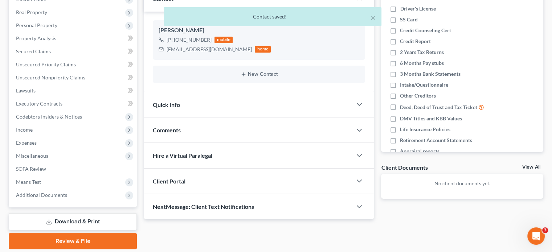
click at [198, 174] on div "Client Portal" at bounding box center [248, 181] width 208 height 25
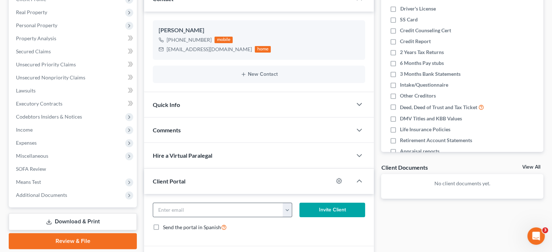
click at [287, 211] on button "button" at bounding box center [287, 210] width 9 height 14
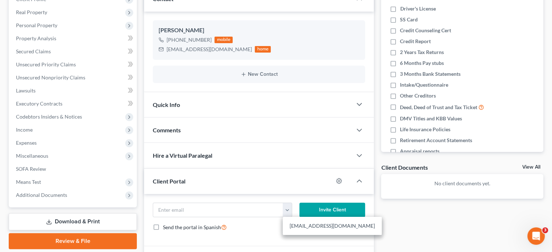
click at [290, 223] on link "tammykinder81@icloud.com" at bounding box center [332, 226] width 99 height 12
type input "tammykinder81@icloud.com"
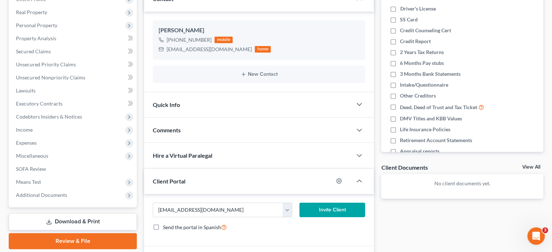
click at [329, 205] on button "Invite Client" at bounding box center [332, 210] width 66 height 15
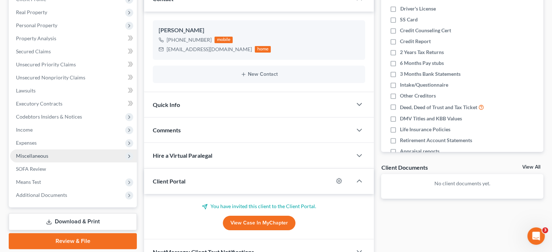
scroll to position [0, 0]
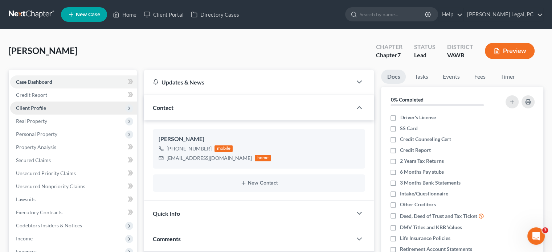
click at [46, 104] on span "Client Profile" at bounding box center [73, 108] width 127 height 13
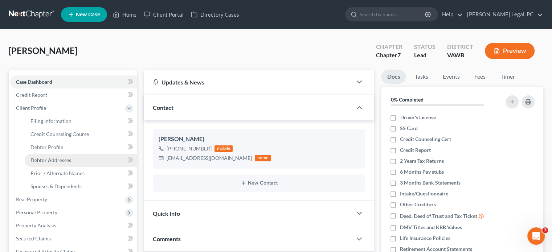
click at [52, 158] on span "Debtor Addresses" at bounding box center [50, 160] width 41 height 6
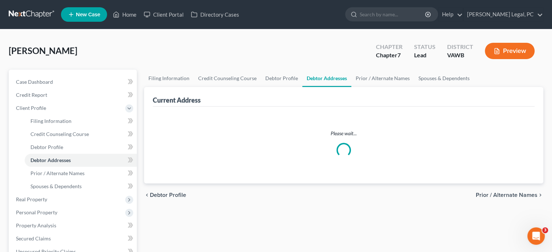
select select "0"
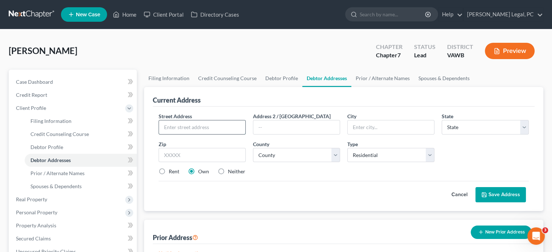
click at [184, 129] on input "text" at bounding box center [202, 127] width 86 height 14
type input "894 S 5th Street"
type input "Wytheville"
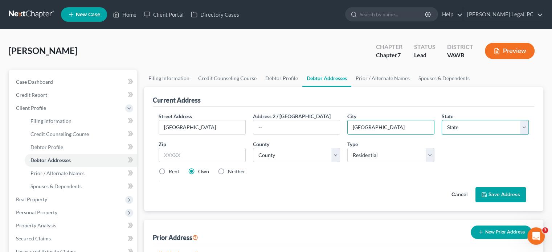
select select "48"
type input "24382"
click at [277, 147] on div "County * County" at bounding box center [296, 151] width 94 height 22
click at [272, 157] on select "County Accomack County Albemarle County Alexandria city Alleghany County Amelia…" at bounding box center [296, 155] width 87 height 15
select select "132"
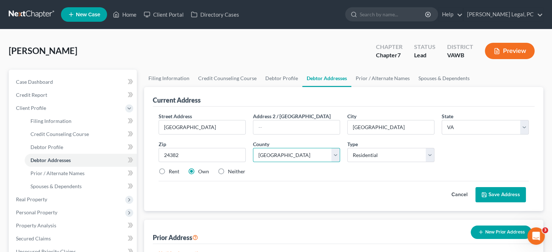
click at [253, 148] on select "County Accomack County Albemarle County Alexandria city Alleghany County Amelia…" at bounding box center [296, 155] width 87 height 15
click at [487, 193] on button "Save Address" at bounding box center [500, 194] width 50 height 15
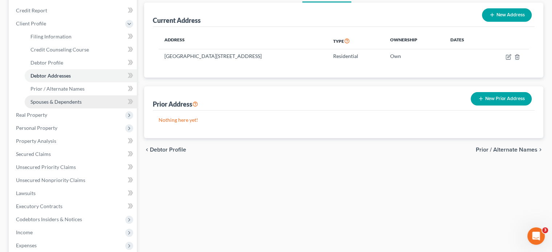
scroll to position [36, 0]
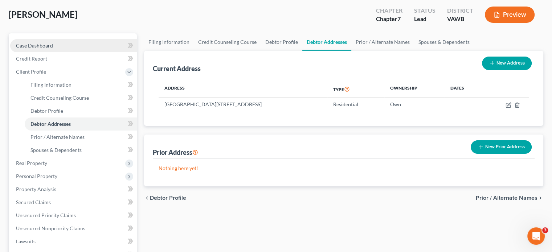
click at [41, 46] on span "Case Dashboard" at bounding box center [34, 45] width 37 height 6
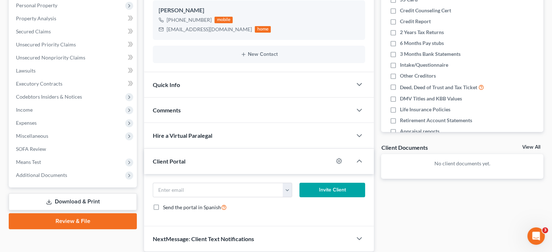
scroll to position [145, 0]
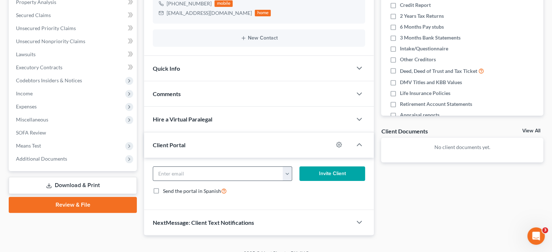
click at [287, 175] on button "button" at bounding box center [287, 174] width 9 height 14
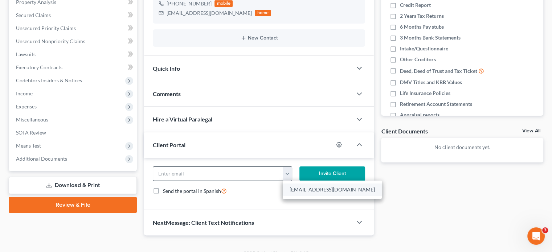
click at [292, 185] on link "tammykinder81@icloud.com" at bounding box center [332, 190] width 99 height 12
type input "tammykinder81@icloud.com"
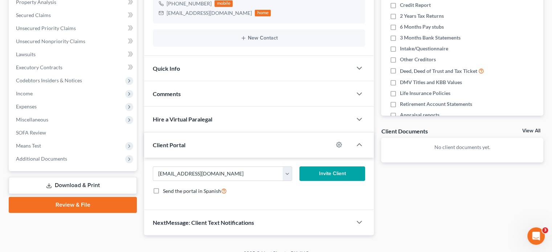
click at [320, 172] on button "Invite Client" at bounding box center [332, 173] width 66 height 15
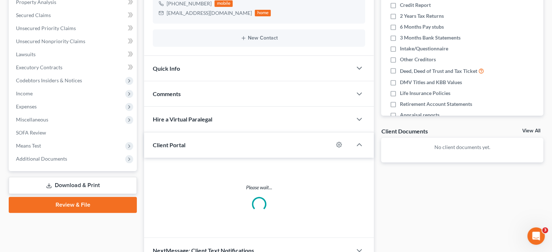
scroll to position [133, 0]
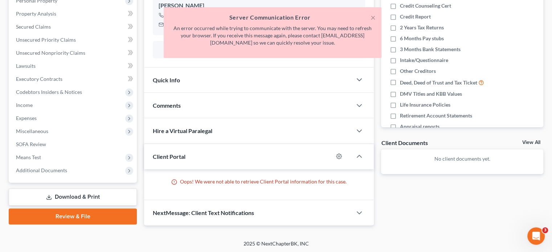
click at [296, 166] on div "Client Portal" at bounding box center [238, 156] width 189 height 25
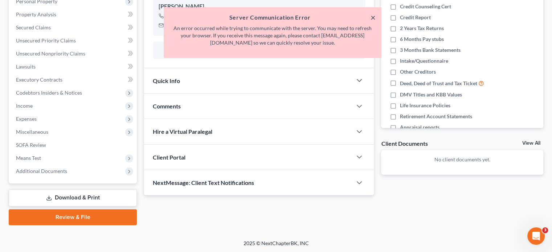
click at [371, 18] on button "×" at bounding box center [372, 17] width 5 height 9
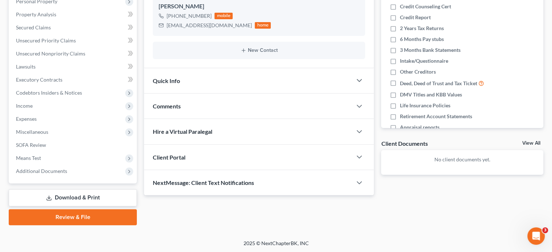
click at [193, 158] on div "Client Portal" at bounding box center [248, 157] width 208 height 25
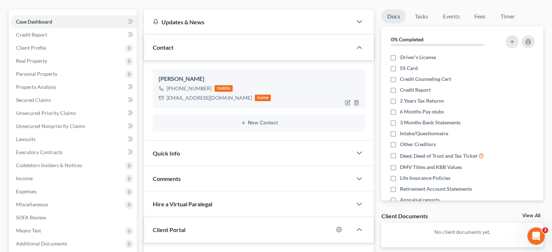
scroll to position [0, 0]
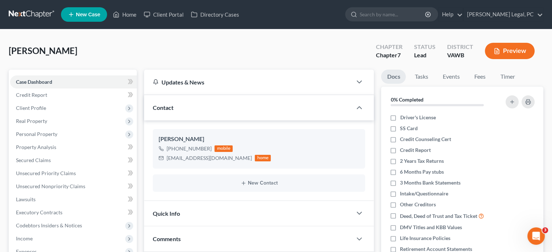
click at [38, 16] on link at bounding box center [32, 14] width 46 height 13
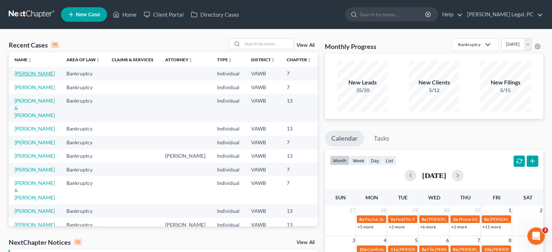
click at [26, 74] on link "[PERSON_NAME]" at bounding box center [35, 73] width 40 height 6
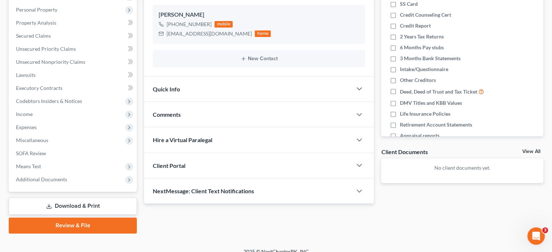
scroll to position [133, 0]
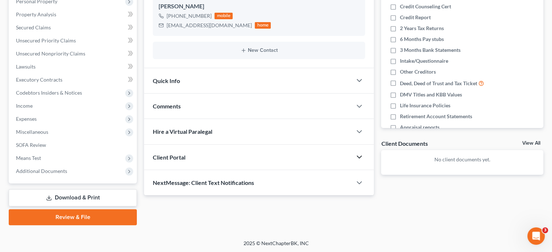
click at [359, 155] on icon "button" at bounding box center [359, 157] width 9 height 9
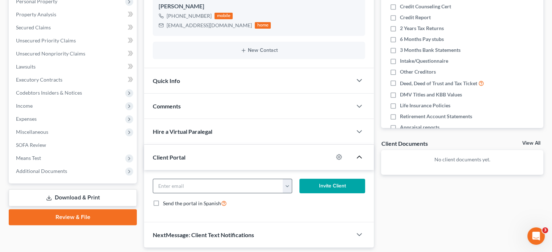
click at [286, 190] on button "button" at bounding box center [287, 186] width 9 height 14
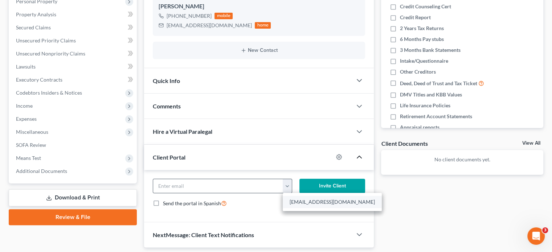
click at [296, 197] on link "[EMAIL_ADDRESS][DOMAIN_NAME]" at bounding box center [332, 202] width 99 height 12
type input "[EMAIL_ADDRESS][DOMAIN_NAME]"
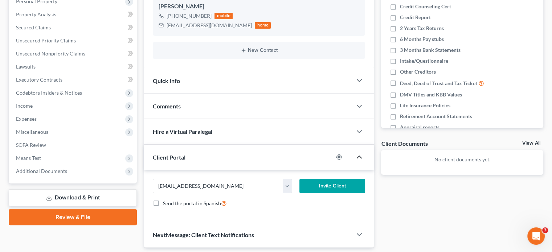
click at [321, 183] on button "Invite Client" at bounding box center [332, 186] width 66 height 15
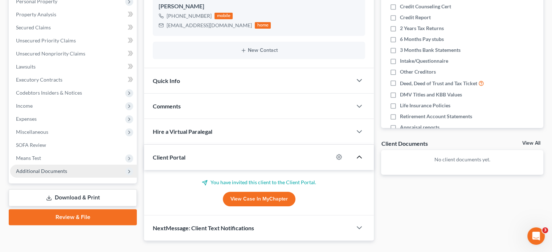
click at [54, 167] on span "Additional Documents" at bounding box center [73, 171] width 127 height 13
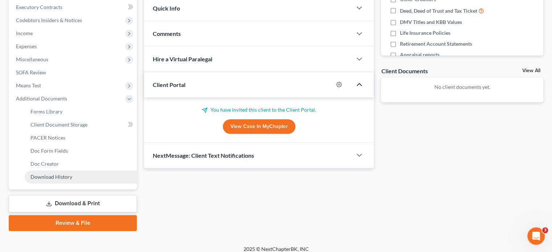
click at [65, 178] on span "Download History" at bounding box center [51, 177] width 42 height 6
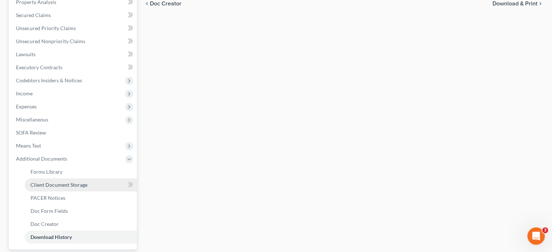
click at [50, 180] on link "Client Document Storage" at bounding box center [81, 184] width 112 height 13
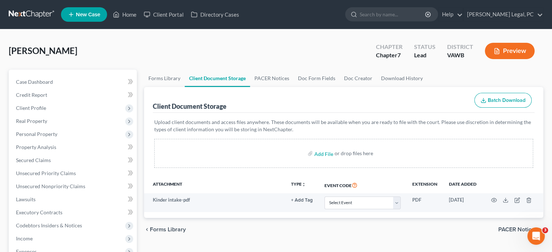
click at [30, 22] on nav "Home New Case Client Portal Directory Cases Farthing Legal, PC hope@farthing.le…" at bounding box center [276, 14] width 552 height 29
click at [36, 19] on link at bounding box center [32, 14] width 46 height 13
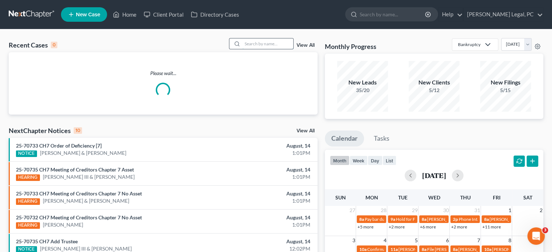
click at [244, 45] on input "search" at bounding box center [267, 43] width 51 height 11
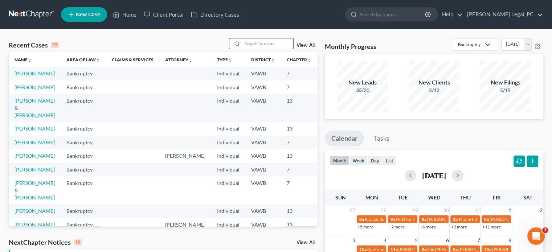
type input "W"
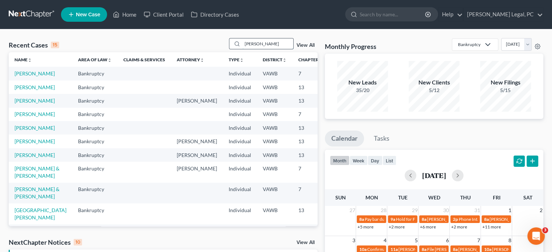
type input "[PERSON_NAME]"
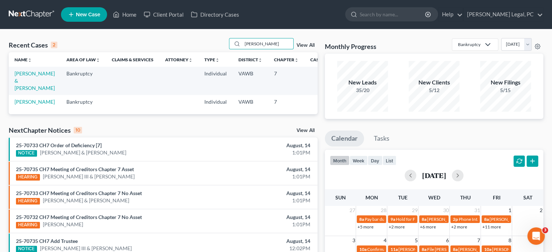
click at [82, 20] on link "New Case" at bounding box center [84, 14] width 46 height 15
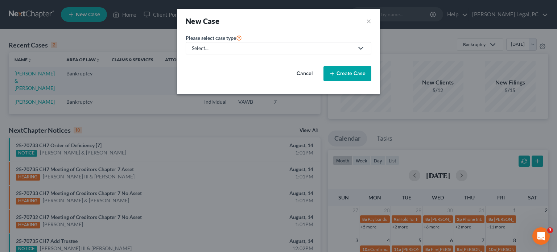
click at [351, 48] on div "Select..." at bounding box center [273, 48] width 162 height 7
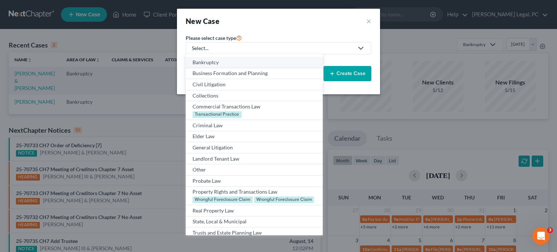
click at [269, 64] on div "Bankruptcy" at bounding box center [254, 62] width 123 height 7
select select "84"
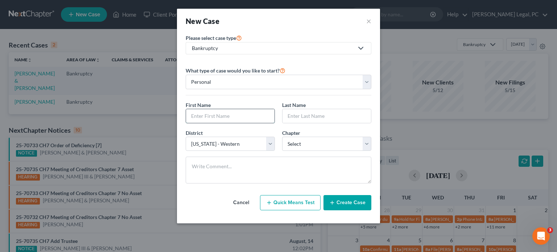
click at [208, 115] on input "text" at bounding box center [230, 116] width 88 height 14
type input "[PERSON_NAME]"
select select "0"
click at [340, 200] on button "Create Case" at bounding box center [348, 202] width 48 height 15
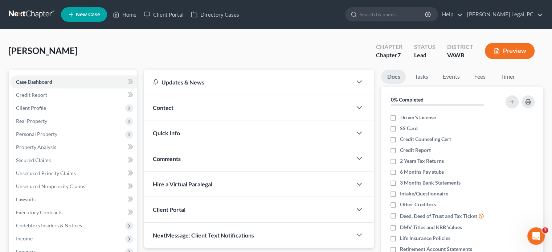
click at [176, 108] on div "Contact" at bounding box center [248, 107] width 208 height 25
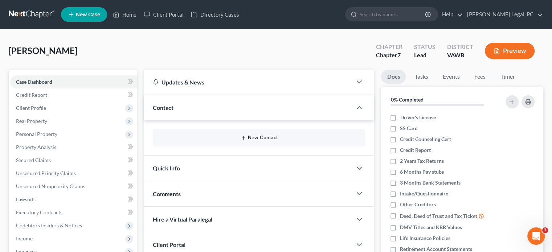
click at [257, 137] on button "New Contact" at bounding box center [259, 138] width 201 height 6
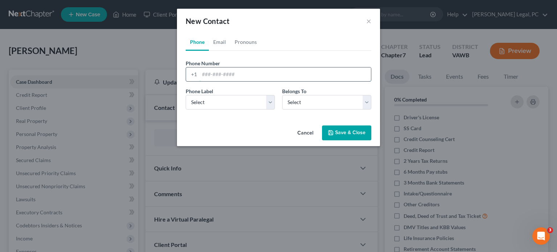
click at [213, 75] on input "tel" at bounding box center [285, 74] width 172 height 14
type input "[PHONE_NUMBER]"
click at [234, 95] on select "Select Mobile Home Work Other" at bounding box center [230, 102] width 89 height 15
select select "0"
click at [186, 95] on select "Select Mobile Home Work Other" at bounding box center [230, 102] width 89 height 15
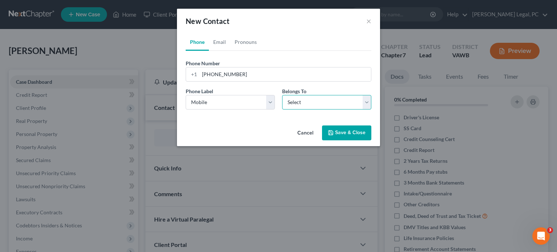
click at [286, 108] on select "Select Client Other" at bounding box center [326, 102] width 89 height 15
select select "0"
click at [282, 95] on select "Select Client Other" at bounding box center [326, 102] width 89 height 15
click at [336, 130] on button "Save & Close" at bounding box center [346, 132] width 49 height 15
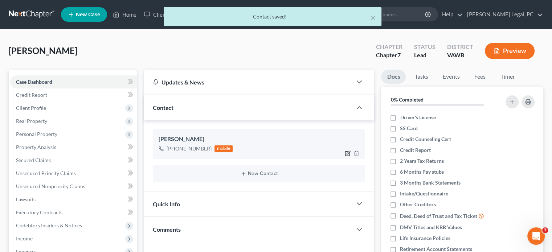
click at [348, 151] on icon "button" at bounding box center [348, 154] width 6 height 6
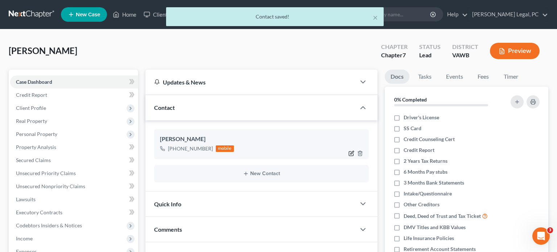
select select "0"
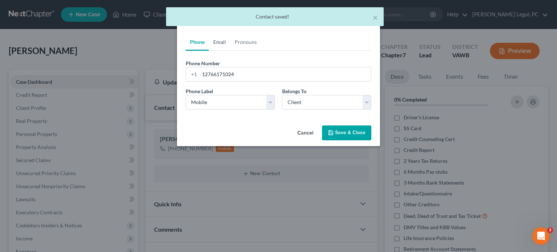
click at [222, 40] on link "Email" at bounding box center [219, 41] width 21 height 17
click at [207, 77] on input "email" at bounding box center [285, 74] width 172 height 14
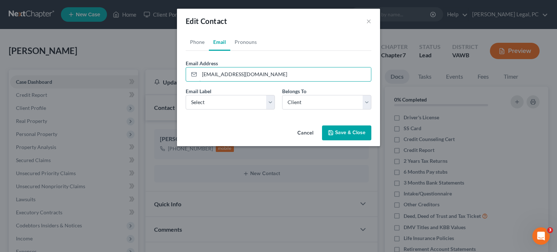
type input "armbristerwhitney@gmail.com"
click at [226, 95] on div "Email Label Select Home Work Other" at bounding box center [230, 98] width 96 height 22
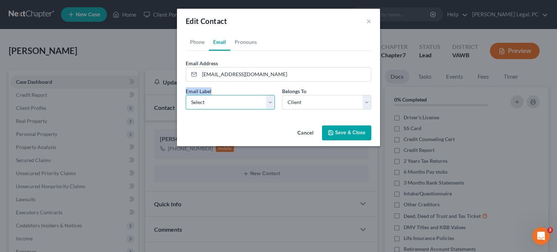
click at [226, 98] on select "Select Home Work Other" at bounding box center [230, 102] width 89 height 15
click at [186, 95] on select "Select Home Work Other" at bounding box center [230, 102] width 89 height 15
click at [223, 100] on select "Select Home Work Other" at bounding box center [230, 102] width 89 height 15
select select "0"
click at [186, 95] on select "Select Home Work Other" at bounding box center [230, 102] width 89 height 15
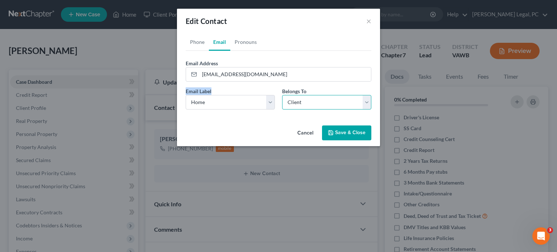
click at [289, 100] on select "Select Client Other" at bounding box center [326, 102] width 89 height 15
click at [282, 95] on select "Select Client Other" at bounding box center [326, 102] width 89 height 15
click at [337, 133] on button "Save & Close" at bounding box center [346, 132] width 49 height 15
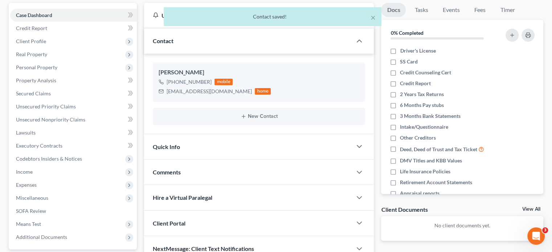
scroll to position [109, 0]
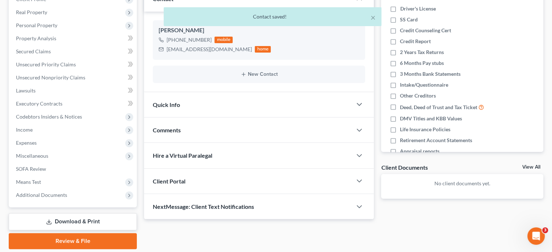
click at [208, 180] on div "Client Portal" at bounding box center [248, 181] width 208 height 25
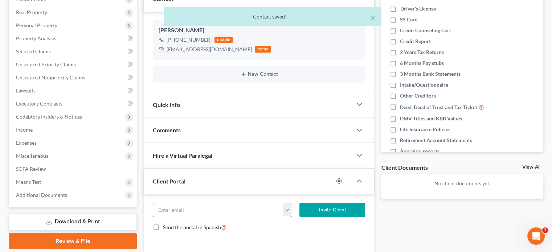
click at [284, 211] on button "button" at bounding box center [287, 210] width 9 height 14
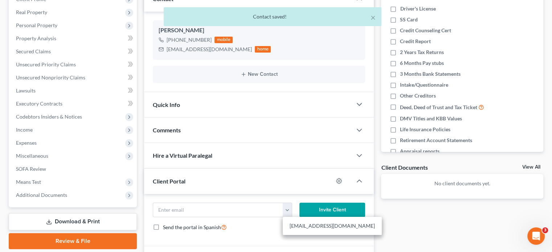
click at [291, 225] on link "armbristerwhitney@gmail.com" at bounding box center [332, 226] width 99 height 12
type input "armbristerwhitney@gmail.com"
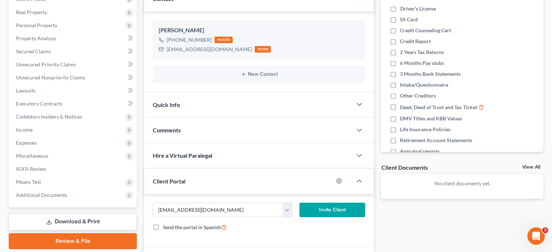
click at [319, 210] on button "Invite Client" at bounding box center [332, 210] width 66 height 15
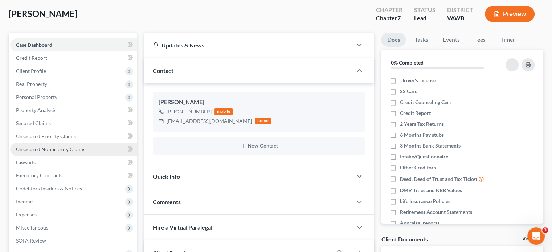
scroll to position [36, 0]
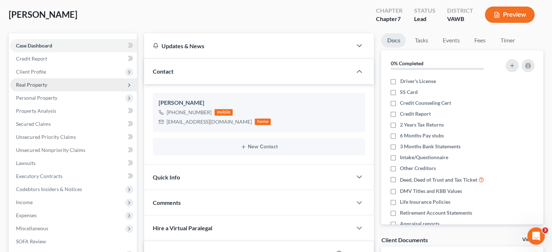
click at [41, 80] on span "Real Property" at bounding box center [73, 84] width 127 height 13
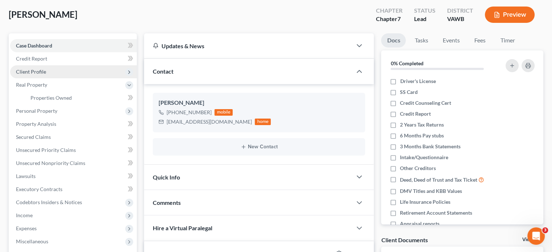
click at [39, 71] on span "Client Profile" at bounding box center [31, 72] width 30 height 6
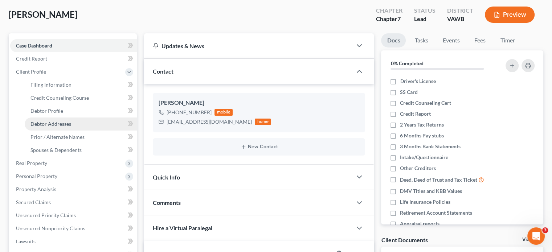
click at [48, 122] on span "Debtor Addresses" at bounding box center [50, 124] width 41 height 6
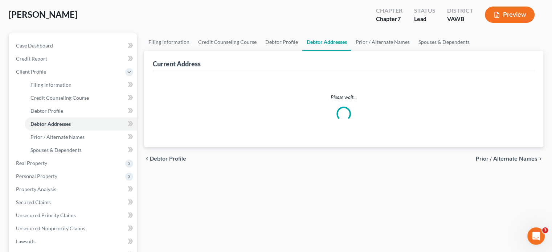
scroll to position [2, 0]
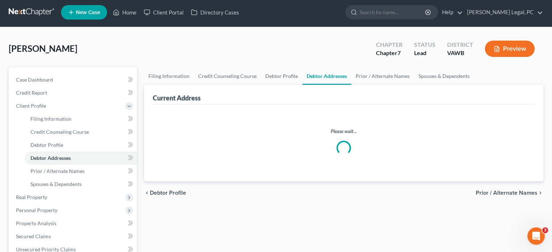
select select "0"
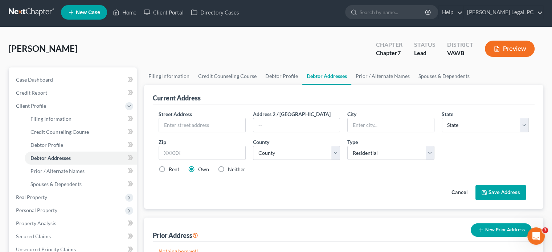
scroll to position [0, 0]
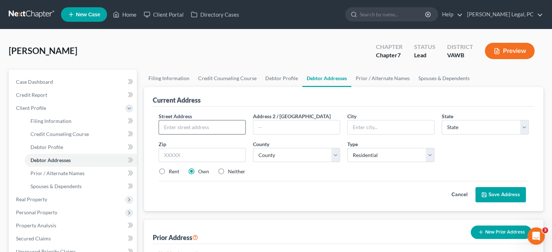
click at [189, 130] on input "text" at bounding box center [202, 127] width 86 height 14
type input "8228 Peppers Ferry Road"
type input "Max Meadows"
select select "48"
type input "24360"
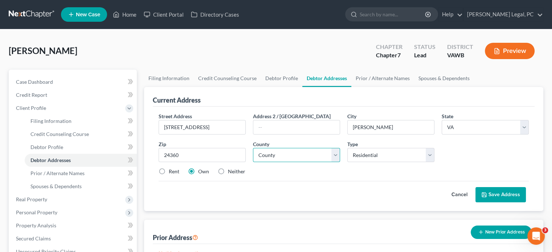
click at [288, 157] on select "County Accomack County Albemarle County Alexandria city Alleghany County Amelia…" at bounding box center [296, 155] width 87 height 15
select select "132"
click at [253, 148] on select "County Accomack County Albemarle County Alexandria city Alleghany County Amelia…" at bounding box center [296, 155] width 87 height 15
click at [489, 193] on button "Save Address" at bounding box center [500, 194] width 50 height 15
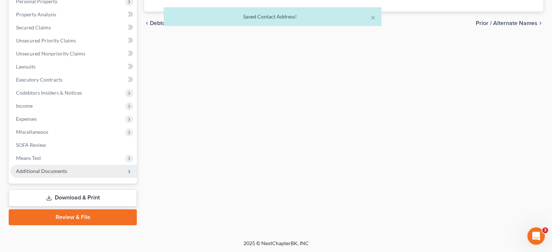
click at [49, 168] on span "Additional Documents" at bounding box center [41, 171] width 51 height 6
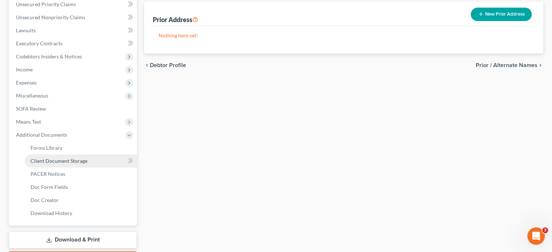
click at [62, 162] on span "Client Document Storage" at bounding box center [58, 161] width 57 height 6
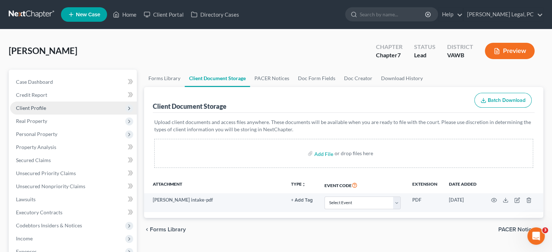
click at [41, 112] on span "Client Profile" at bounding box center [73, 108] width 127 height 13
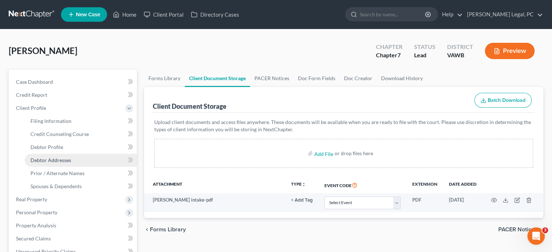
click at [40, 159] on span "Debtor Addresses" at bounding box center [50, 160] width 41 height 6
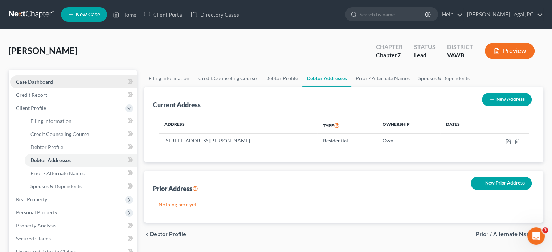
click at [41, 82] on span "Case Dashboard" at bounding box center [34, 82] width 37 height 6
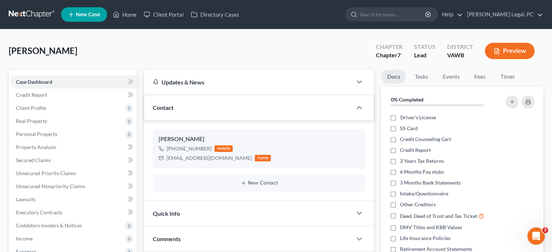
scroll to position [109, 0]
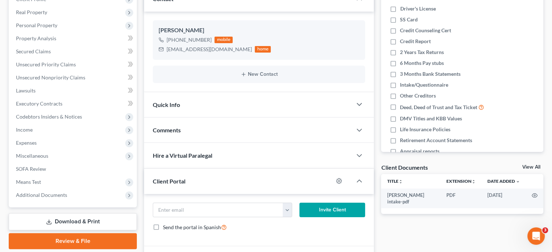
click at [243, 177] on div "Client Portal" at bounding box center [238, 181] width 189 height 25
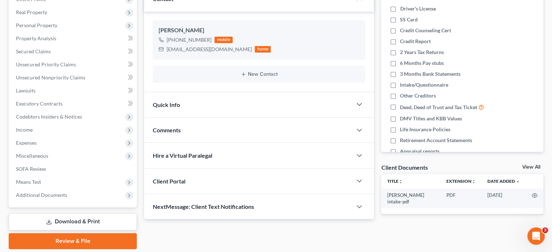
click at [243, 177] on div "Client Portal" at bounding box center [248, 181] width 208 height 25
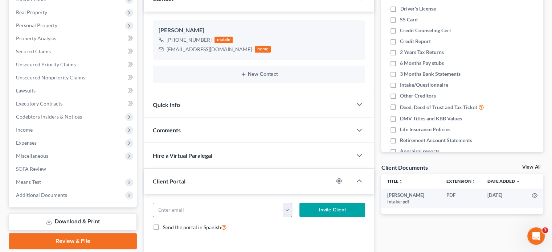
click at [287, 213] on button "button" at bounding box center [287, 210] width 9 height 14
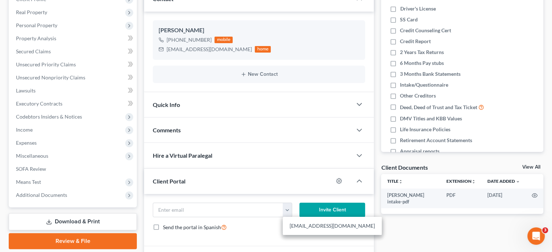
click at [292, 222] on link "armbristerwhitney@gmail.com" at bounding box center [332, 226] width 99 height 12
type input "armbristerwhitney@gmail.com"
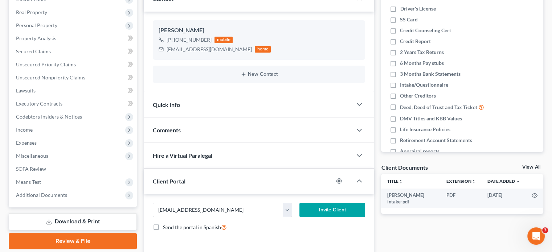
click at [326, 207] on button "Invite Client" at bounding box center [332, 210] width 66 height 15
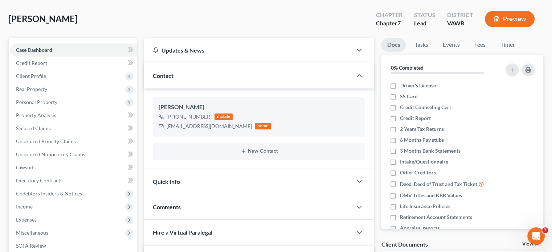
scroll to position [0, 0]
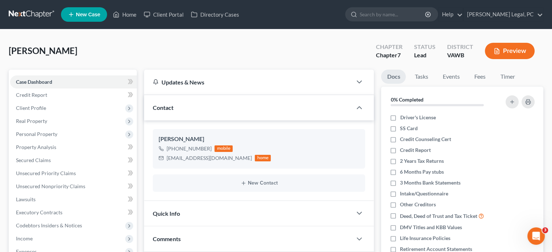
click at [38, 18] on link at bounding box center [32, 14] width 46 height 13
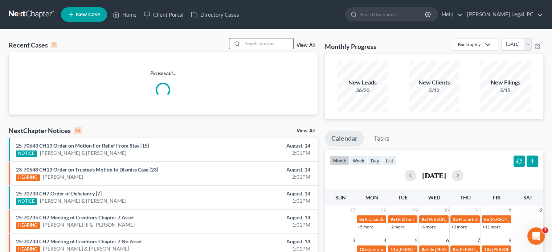
click at [242, 45] on input "search" at bounding box center [267, 43] width 51 height 11
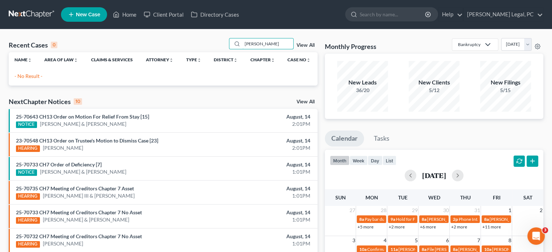
type input "[PERSON_NAME]"
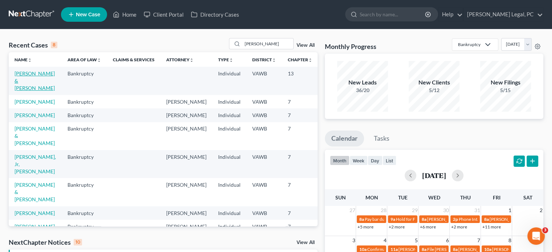
click at [28, 91] on link "[PERSON_NAME] & [PERSON_NAME]" at bounding box center [35, 80] width 40 height 21
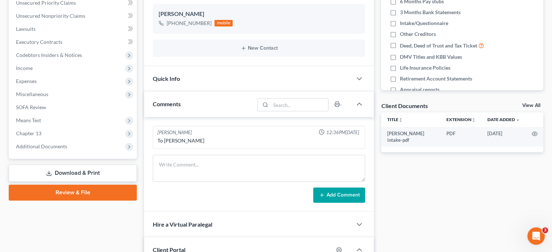
scroll to position [181, 0]
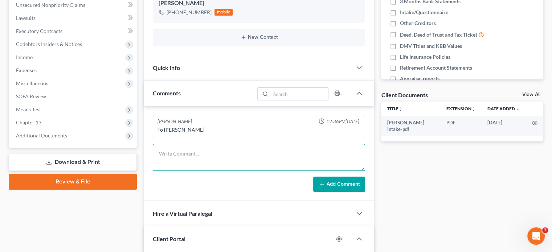
click at [176, 148] on textarea at bounding box center [259, 157] width 212 height 27
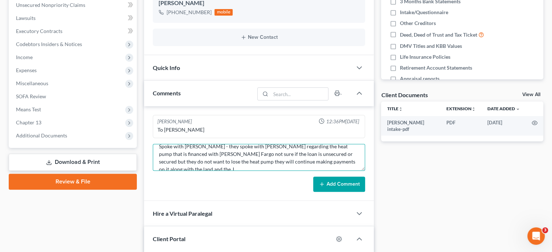
scroll to position [9, 0]
type textarea "Spoke with [PERSON_NAME] - they spoke with [PERSON_NAME] regarding the heat pum…"
click at [344, 184] on button "Add Comment" at bounding box center [339, 184] width 52 height 15
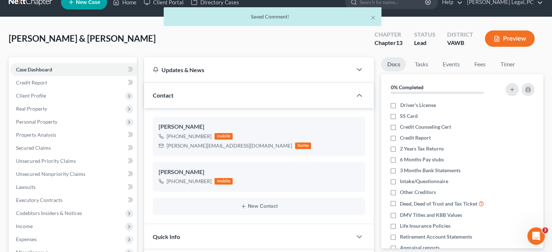
scroll to position [0, 0]
